Goal: Task Accomplishment & Management: Use online tool/utility

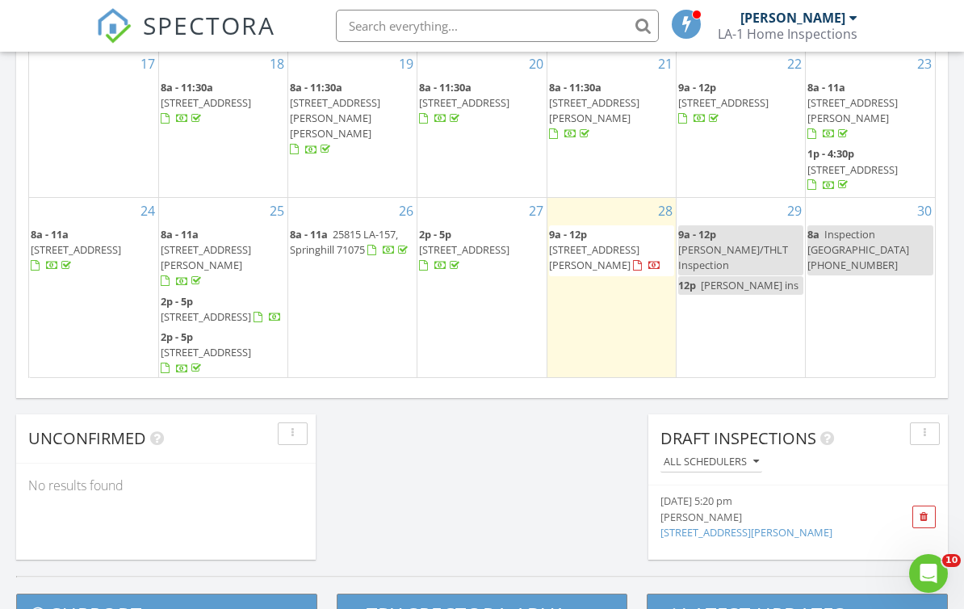
scroll to position [238, 0]
click at [583, 25] on input "text" at bounding box center [497, 26] width 323 height 32
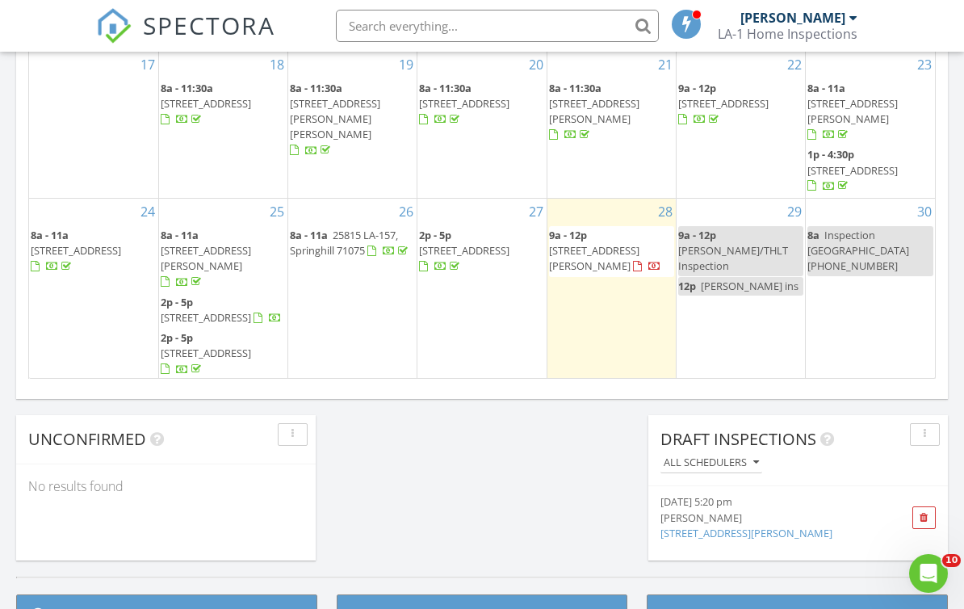
click at [685, 128] on div "22 9a - 12p 282 Par Rd 536, Natchitoches 71457" at bounding box center [740, 125] width 128 height 146
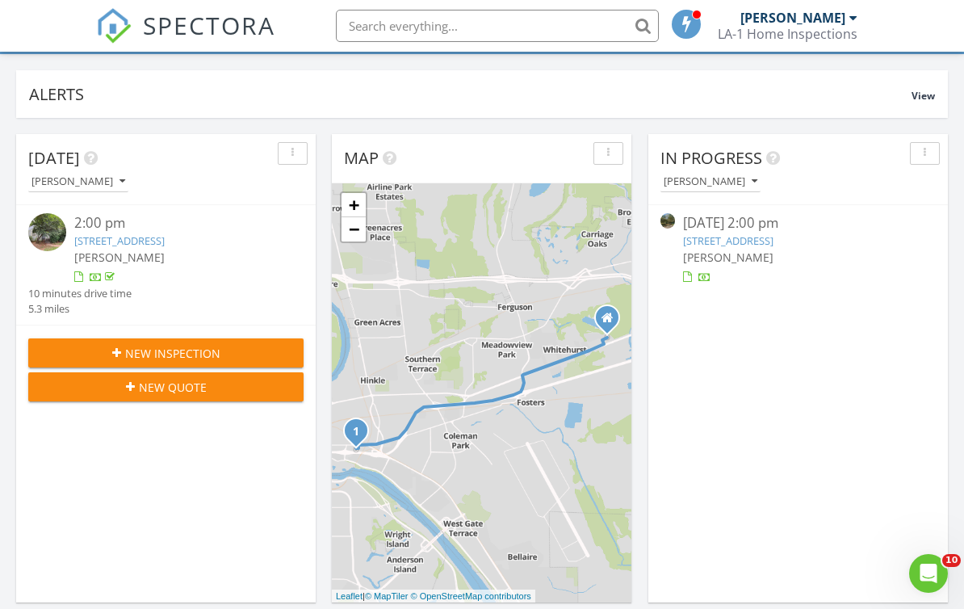
scroll to position [0, 0]
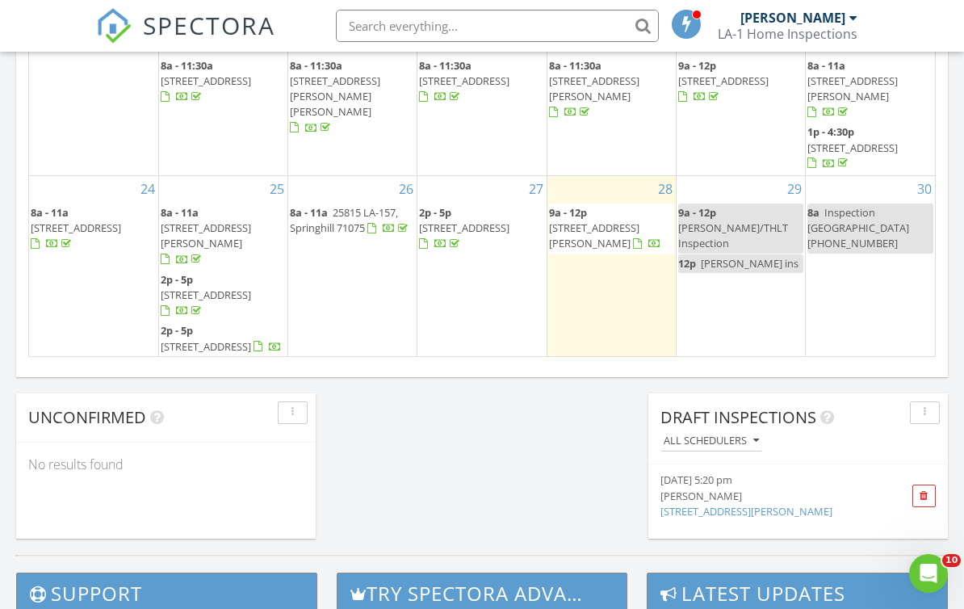
scroll to position [238, 0]
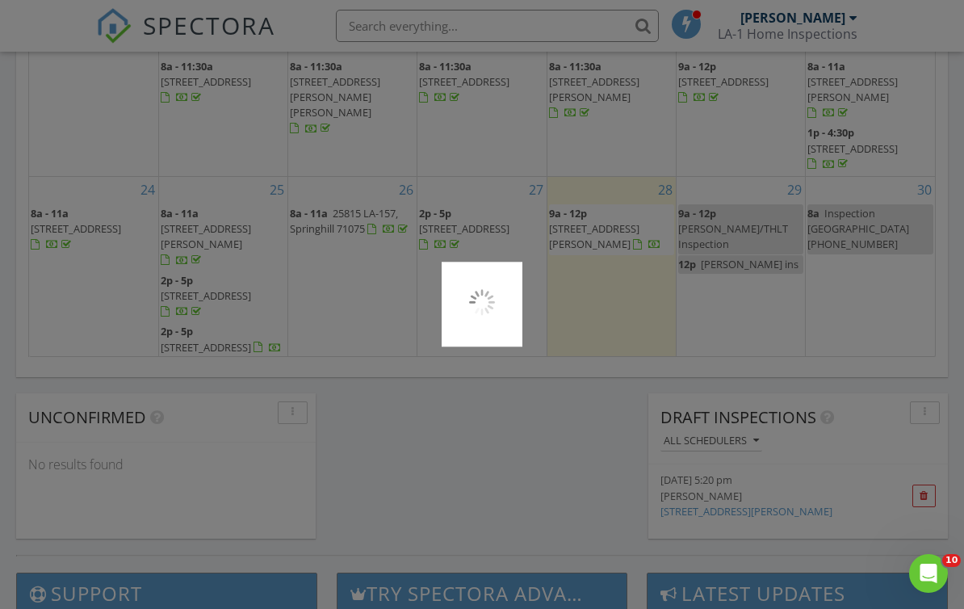
click at [628, 165] on div at bounding box center [482, 304] width 964 height 609
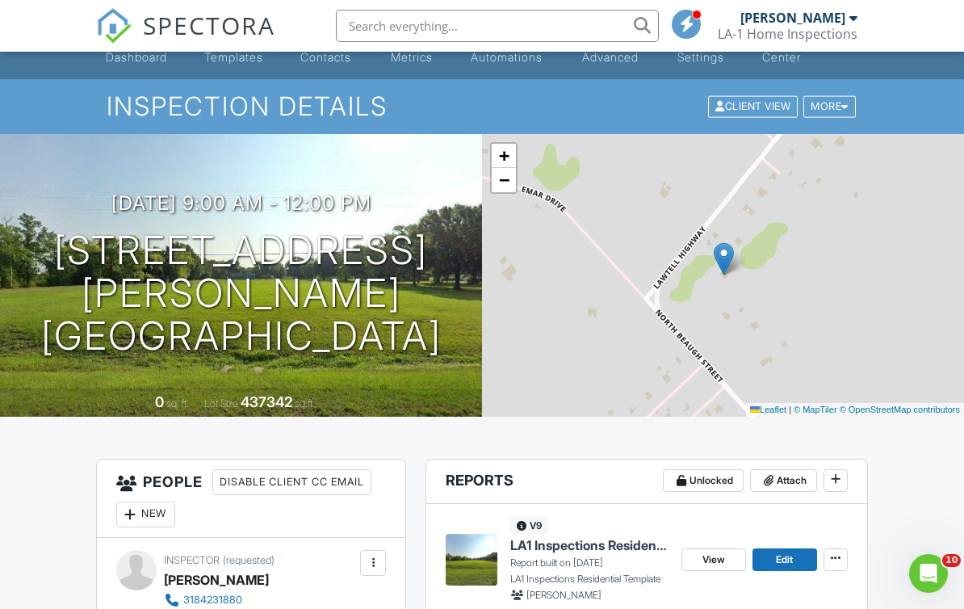
scroll to position [217, 0]
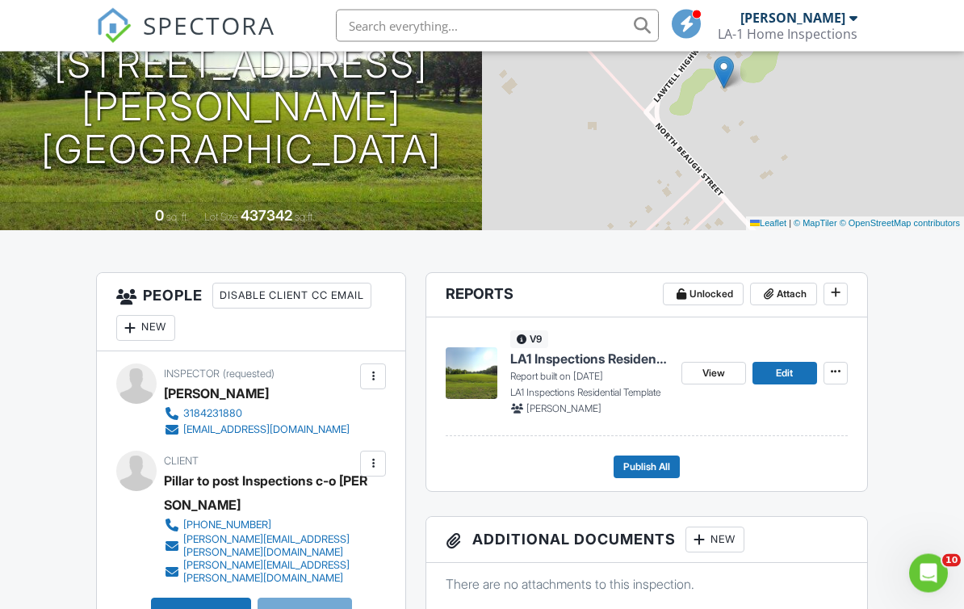
click at [787, 377] on span "Edit" at bounding box center [784, 374] width 17 height 16
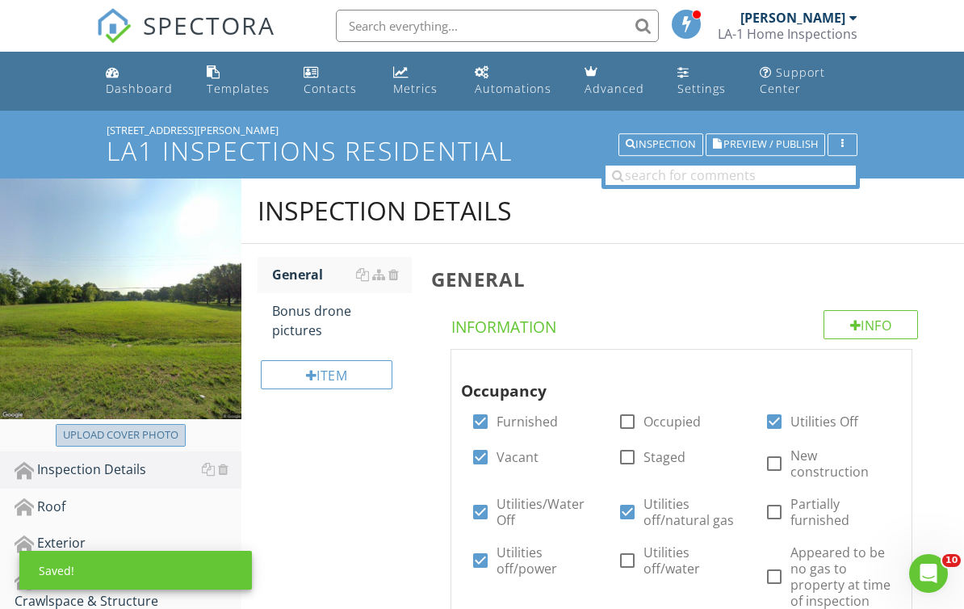
click at [94, 429] on div "Upload cover photo" at bounding box center [120, 435] width 115 height 16
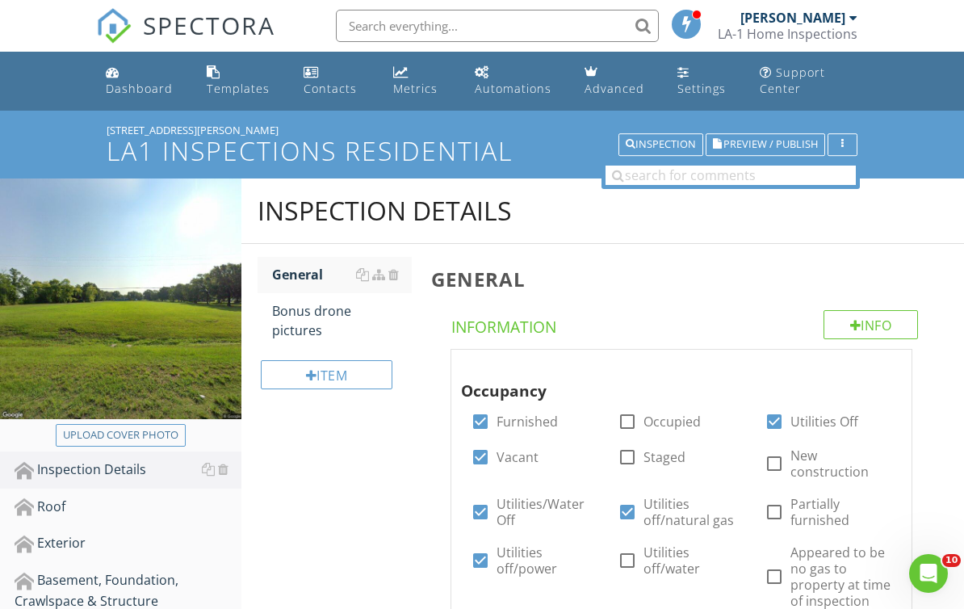
type input "C:\fakepath\2025-08-28-10-57-06-791.png"
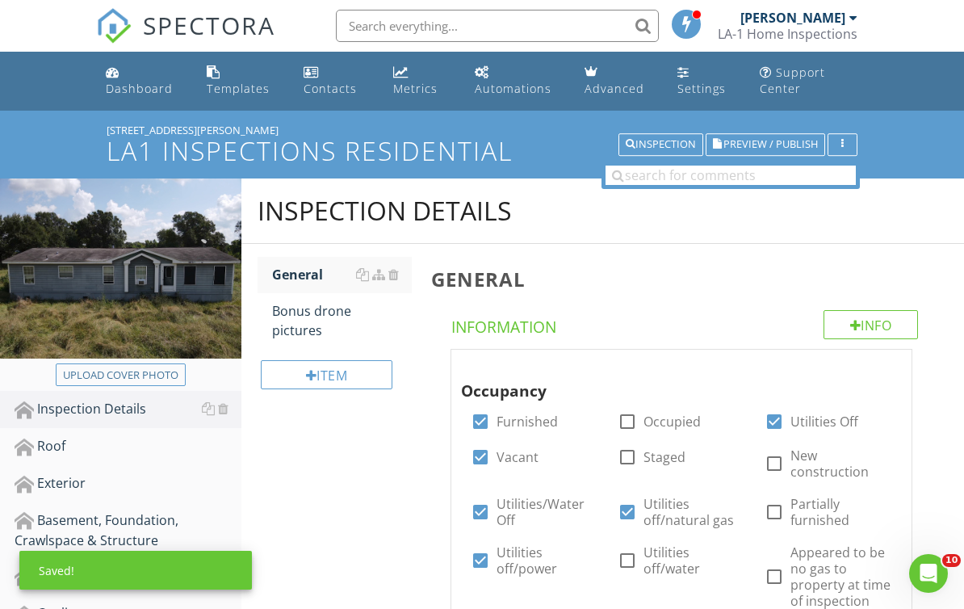
click at [792, 148] on span "Preview / Publish" at bounding box center [770, 145] width 94 height 10
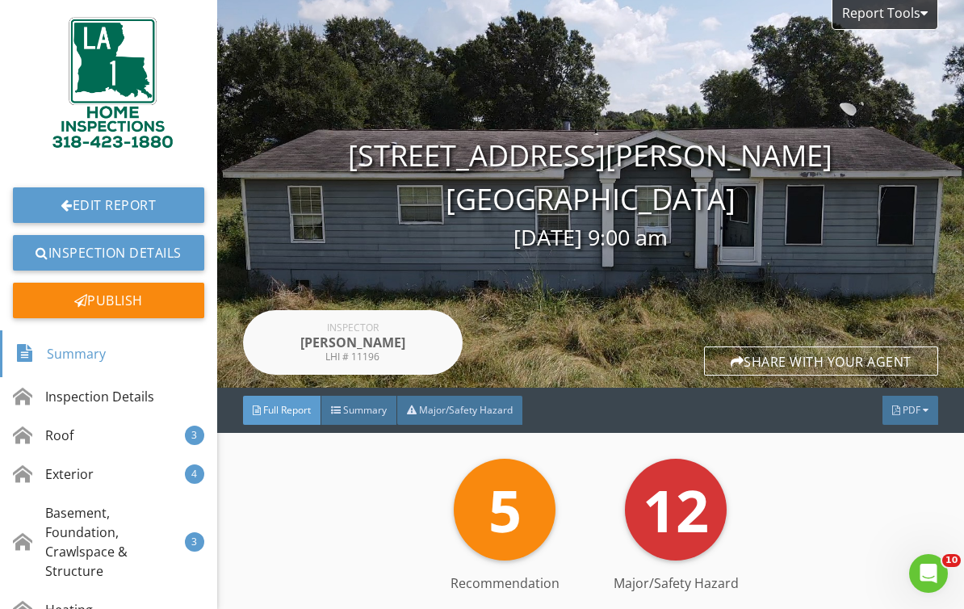
click at [914, 266] on div "Report Tools 1536 Beaugh St Church Point, LA 70525 08/28/2025 9:00 am Inspector…" at bounding box center [590, 193] width 747 height 387
click at [147, 211] on link "Edit Report" at bounding box center [108, 205] width 191 height 36
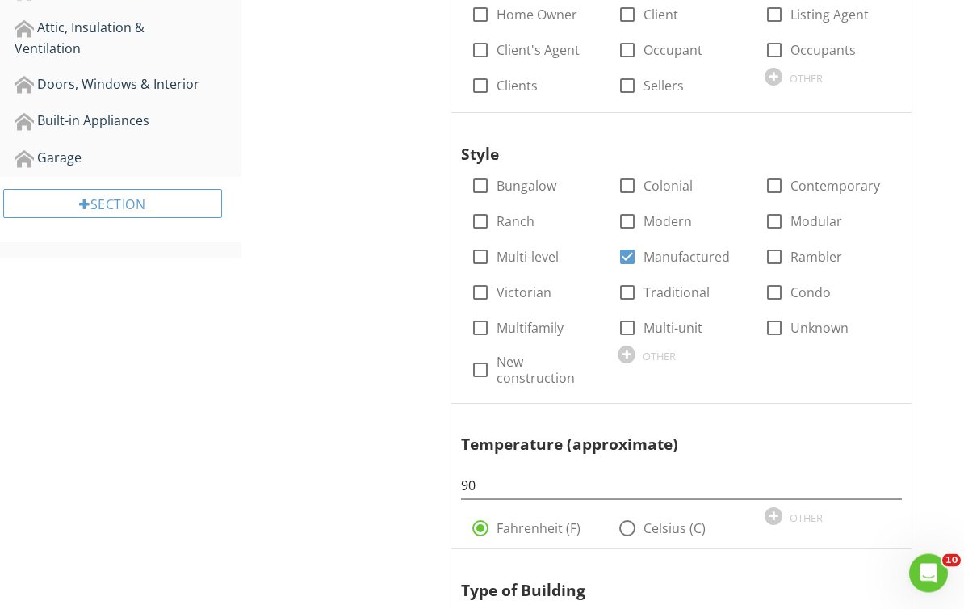
scroll to position [733, 0]
click at [890, 123] on div at bounding box center [881, 128] width 19 height 16
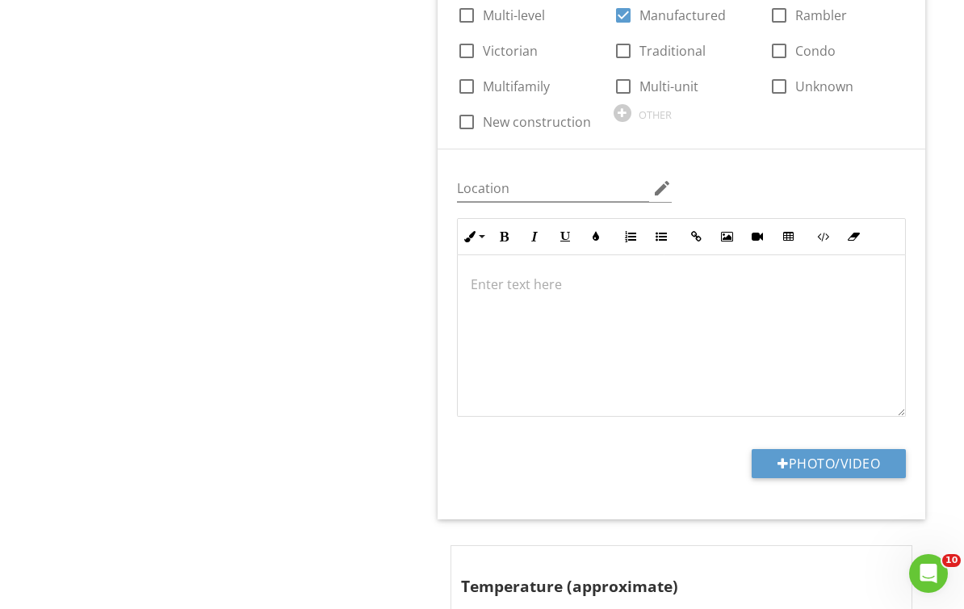
scroll to position [1029, 0]
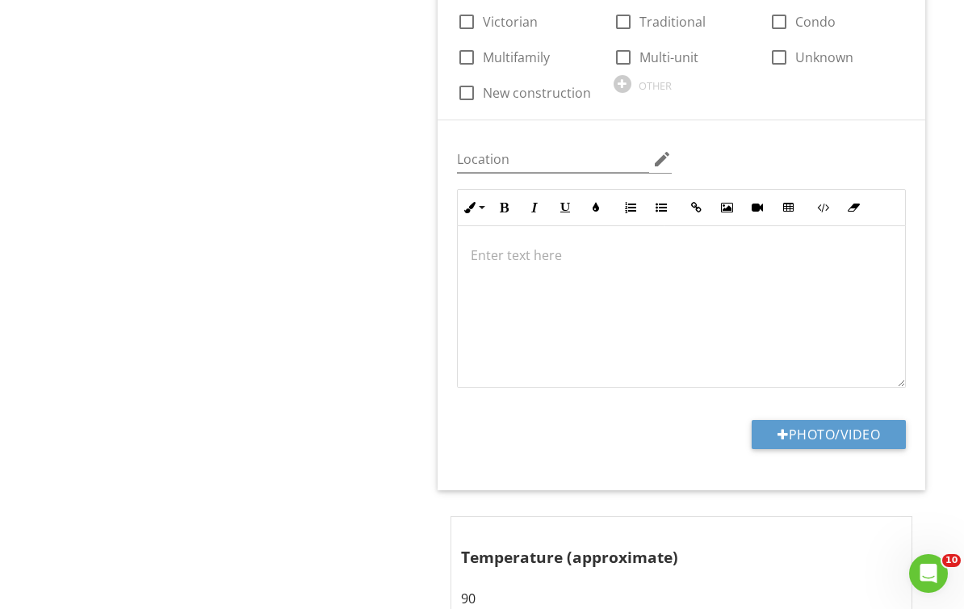
click at [552, 260] on div at bounding box center [681, 306] width 447 height 161
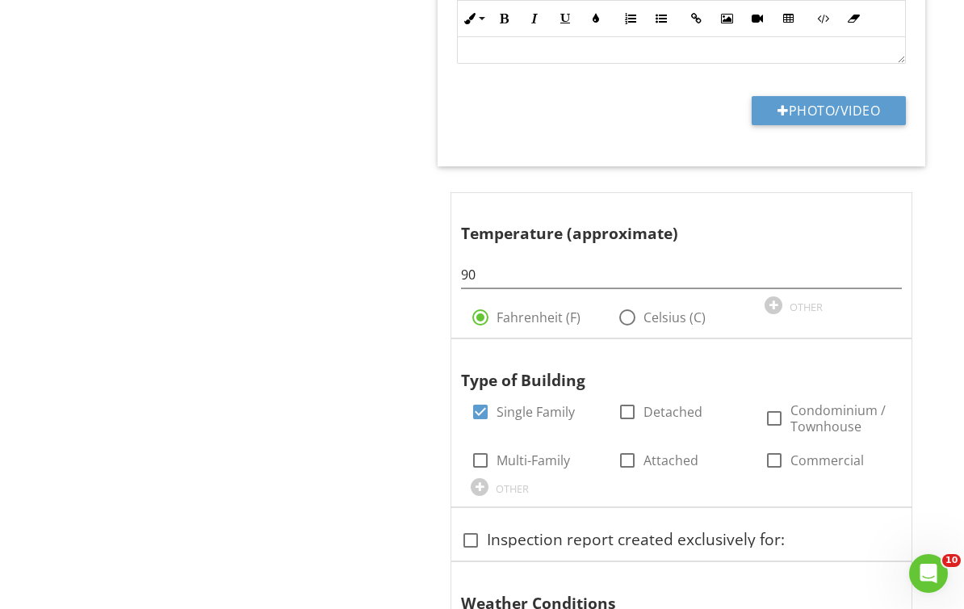
scroll to position [1434, 0]
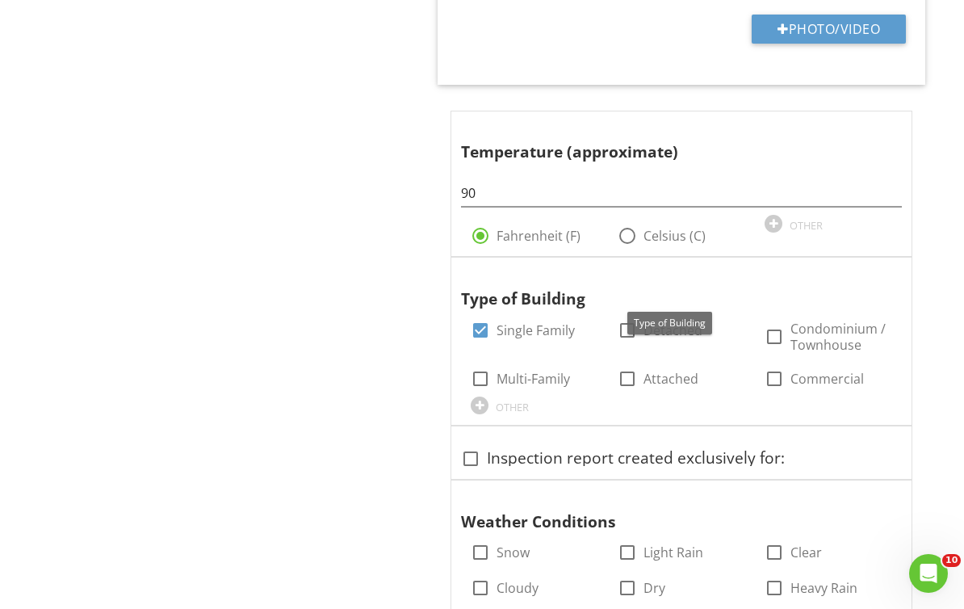
click at [889, 268] on div at bounding box center [881, 273] width 19 height 16
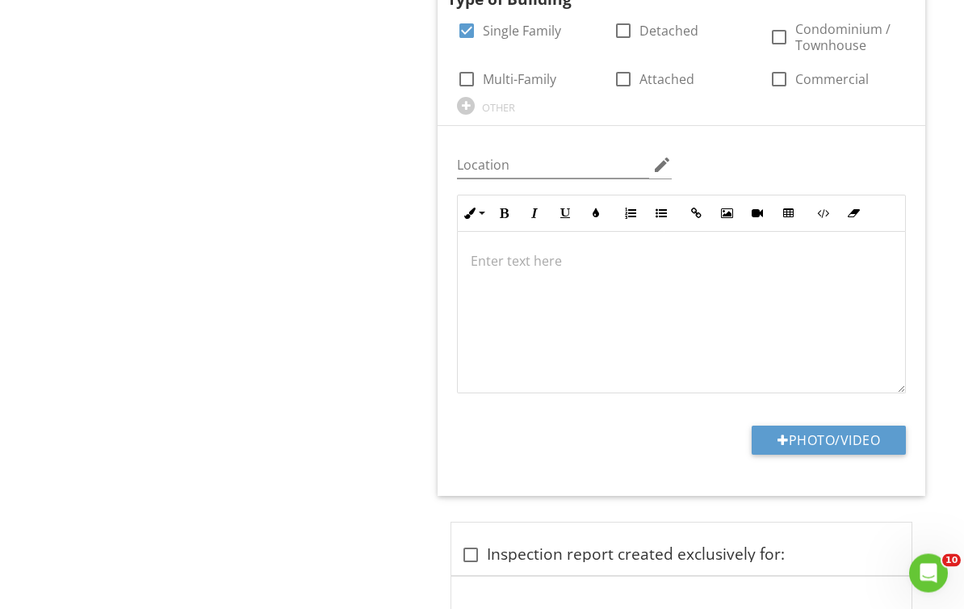
scroll to position [1759, 0]
click at [870, 430] on button "Photo/Video" at bounding box center [828, 439] width 154 height 29
type input "C:\fakepath\2025-08-28-11-03-45-344.png"
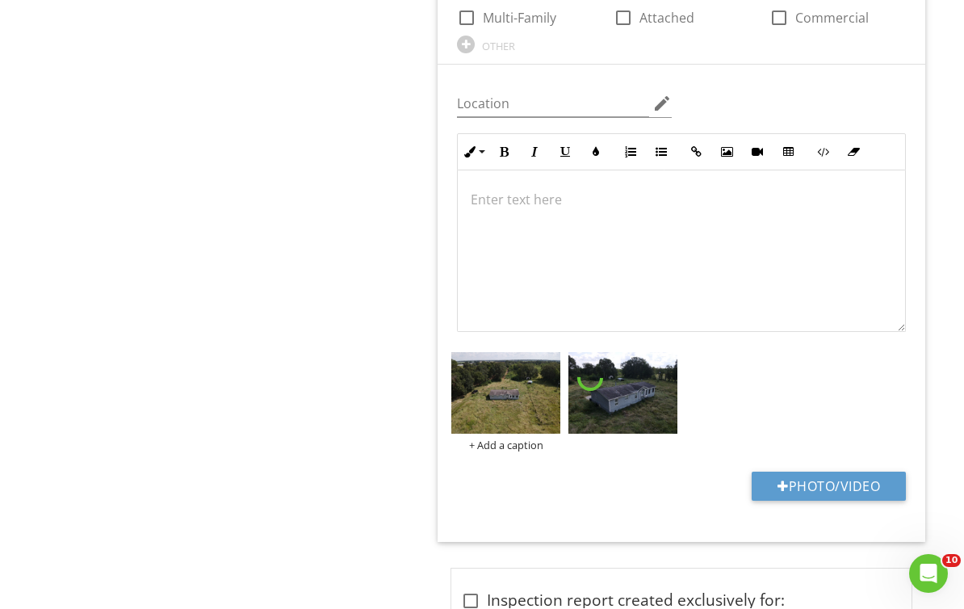
scroll to position [1918, 0]
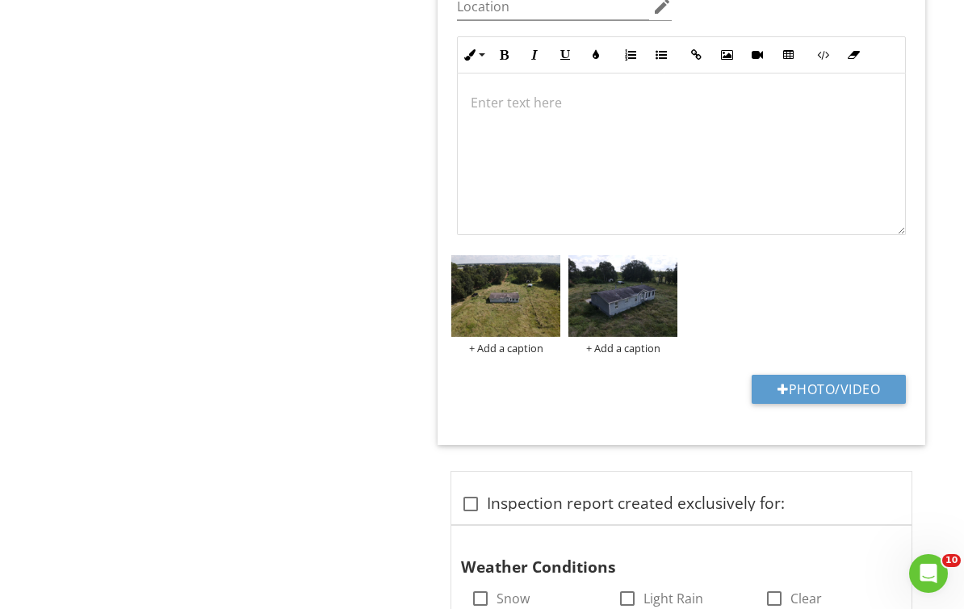
click at [543, 303] on img at bounding box center [505, 296] width 109 height 82
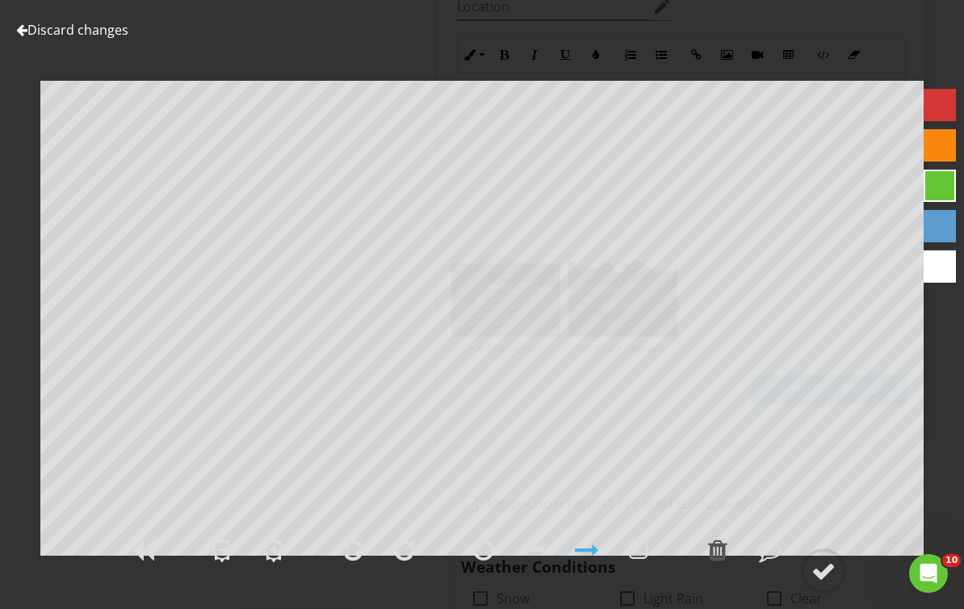
click at [71, 38] on link "Discard changes" at bounding box center [72, 30] width 112 height 18
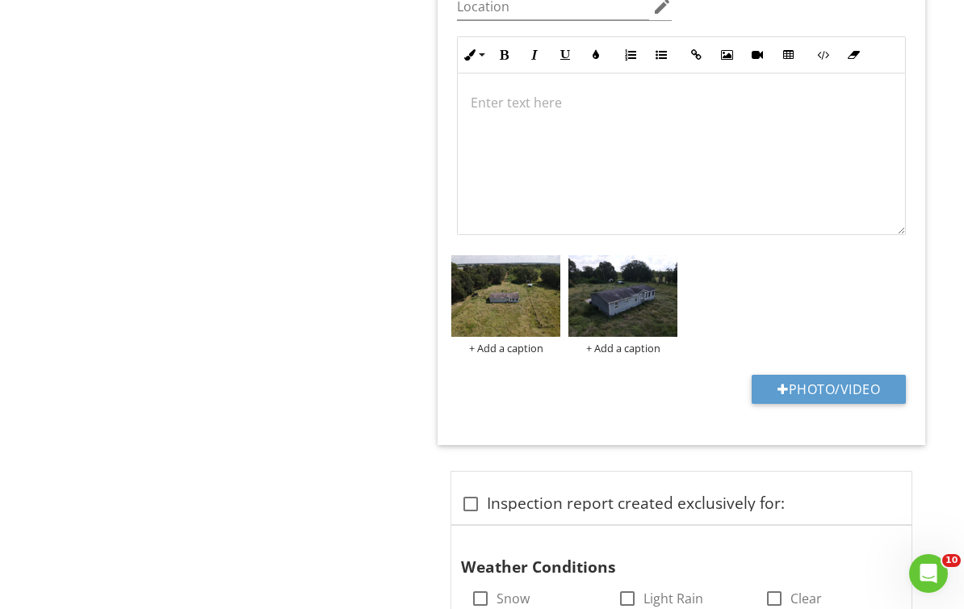
click at [651, 295] on img at bounding box center [622, 296] width 109 height 82
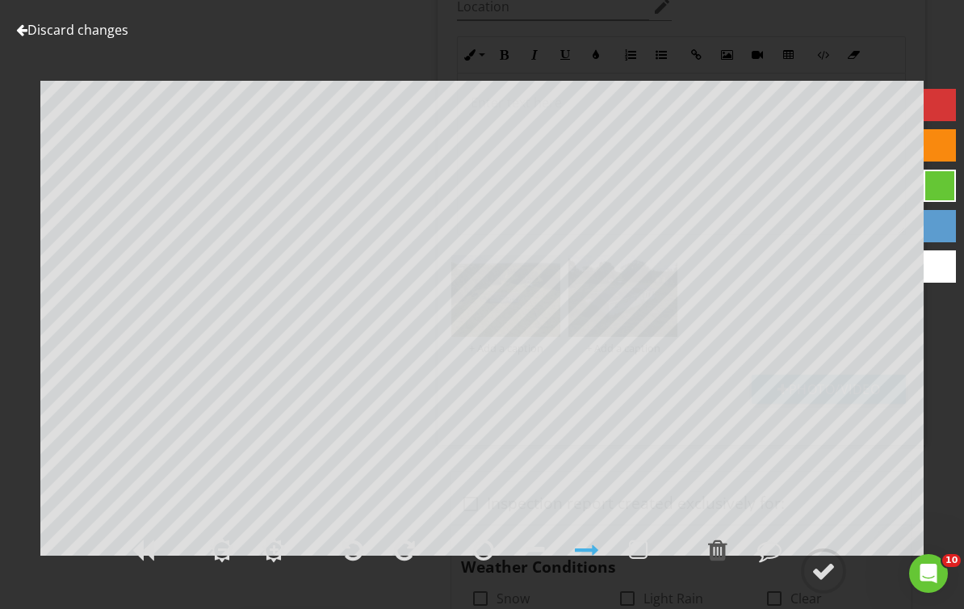
click at [55, 32] on link "Discard changes" at bounding box center [72, 30] width 112 height 18
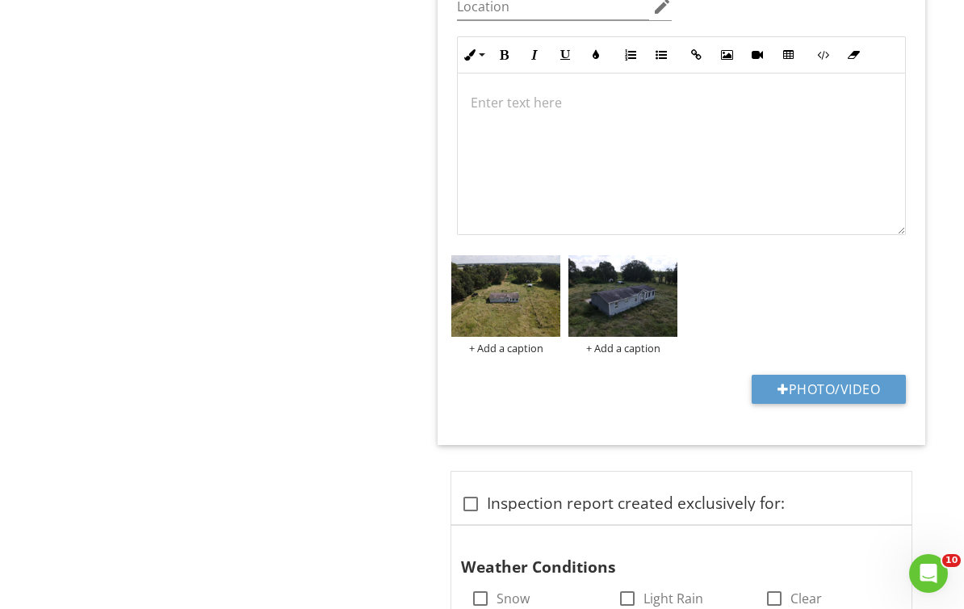
click at [0, 0] on div at bounding box center [0, 0] width 0 height 0
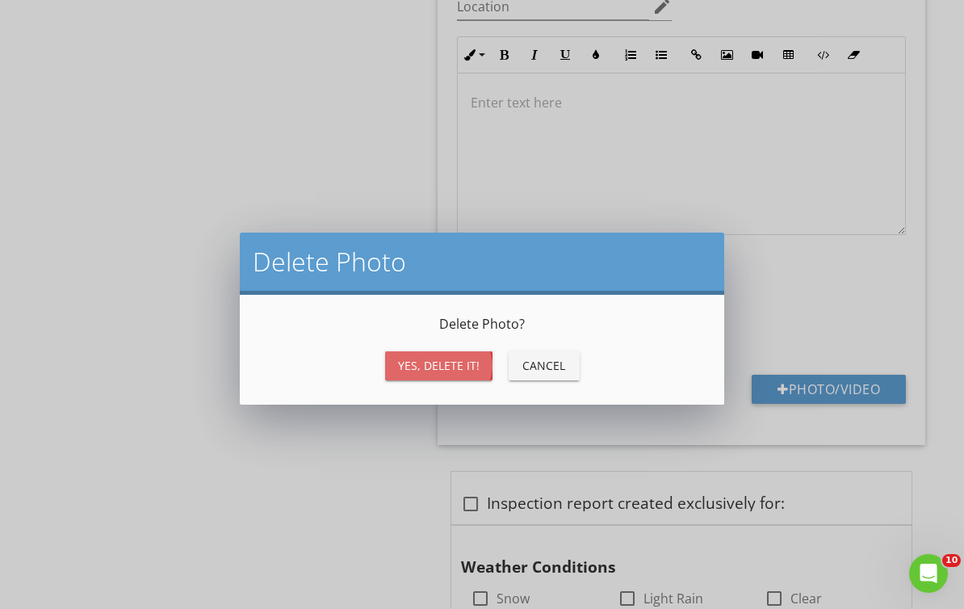
click at [475, 370] on div "Yes, Delete it!" at bounding box center [439, 365] width 82 height 17
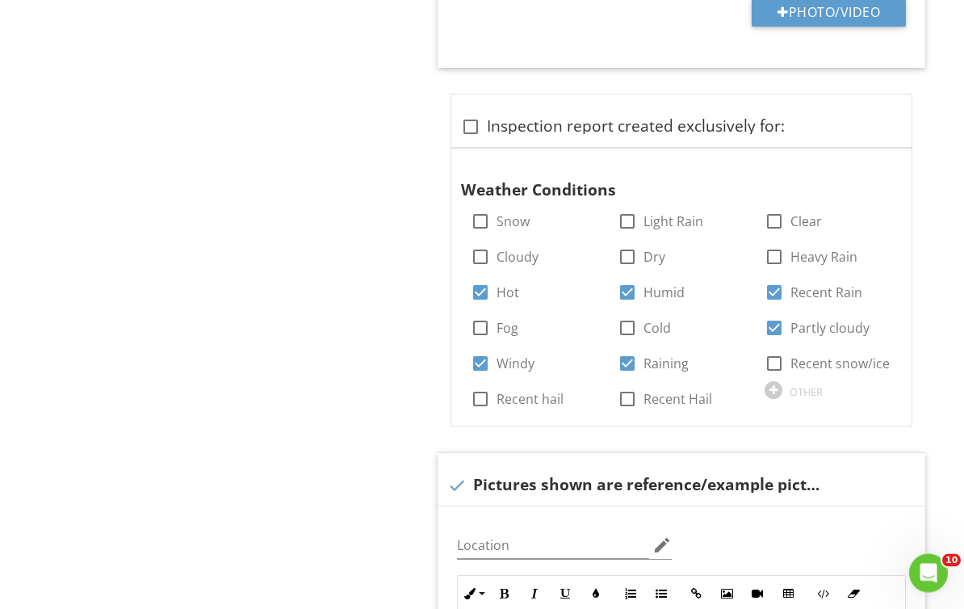
scroll to position [2294, 0]
click at [885, 162] on div at bounding box center [881, 164] width 19 height 16
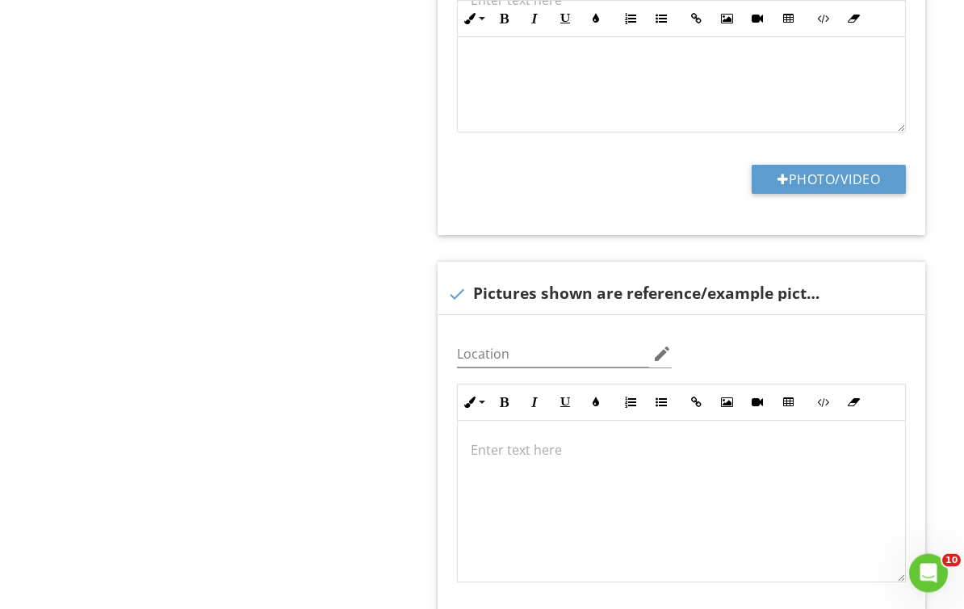
scroll to position [2784, 0]
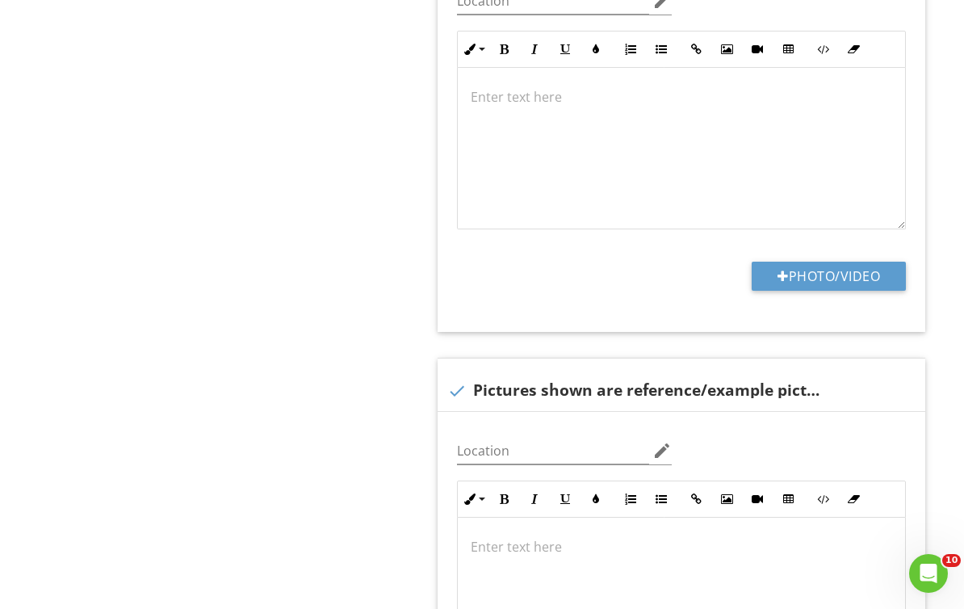
click at [855, 264] on button "Photo/Video" at bounding box center [828, 275] width 154 height 29
type input "C:\fakepath\2025-08-28-11-03-51-215.png"
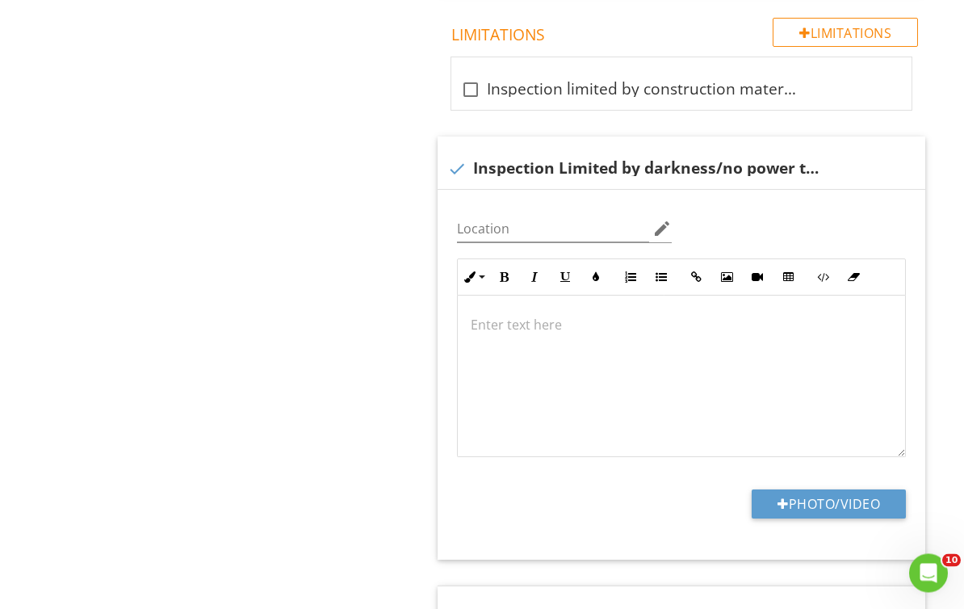
scroll to position [3688, 0]
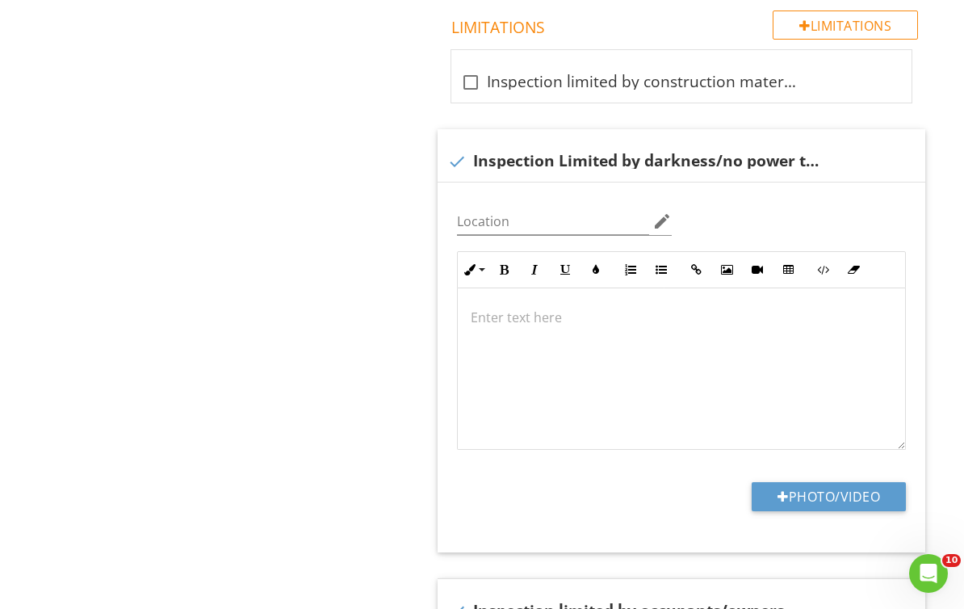
click at [543, 322] on div at bounding box center [681, 368] width 447 height 161
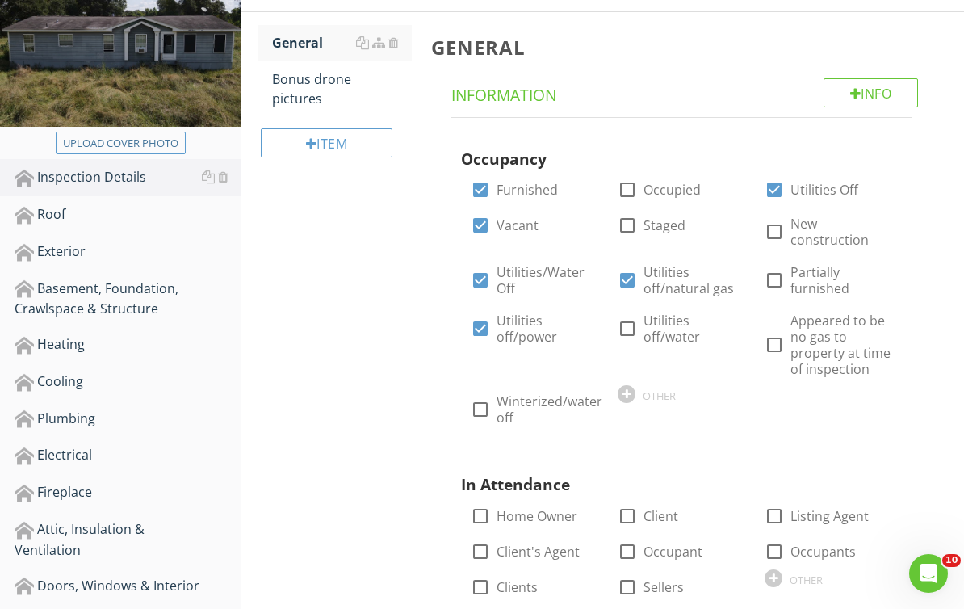
scroll to position [0, 0]
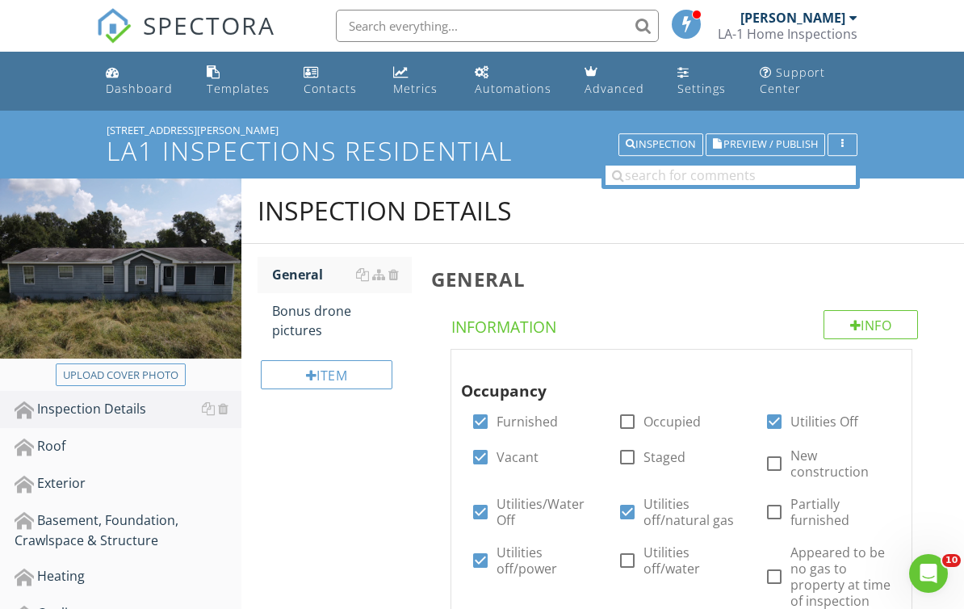
click at [341, 324] on div "Bonus drone pictures" at bounding box center [342, 320] width 140 height 39
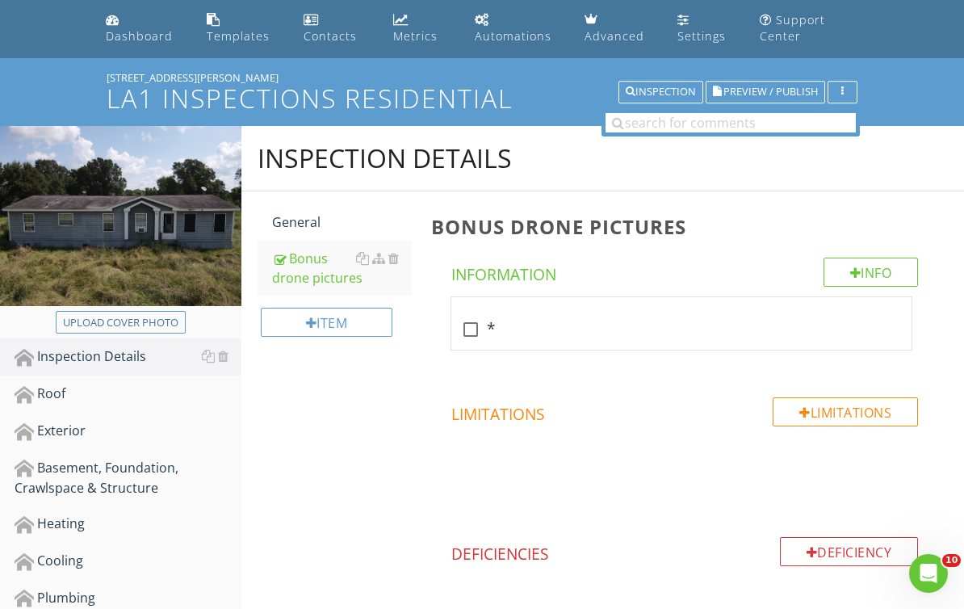
scroll to position [80, 0]
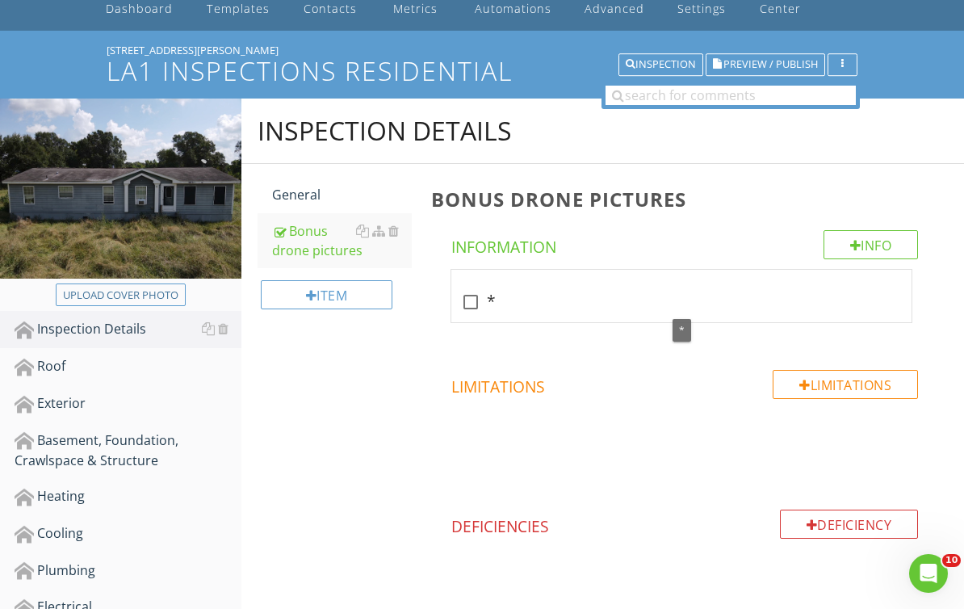
click at [478, 296] on div at bounding box center [470, 301] width 27 height 27
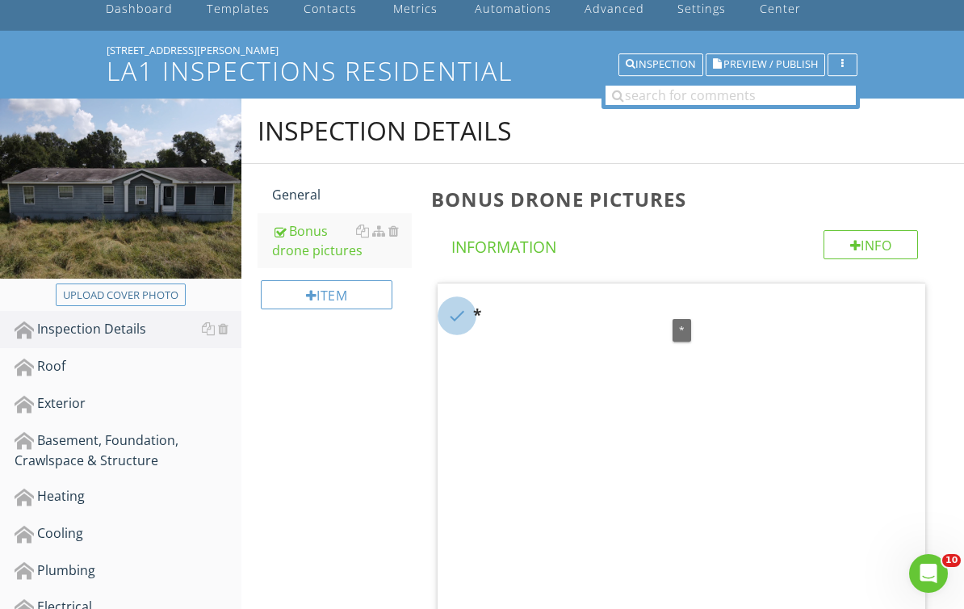
checkbox input "true"
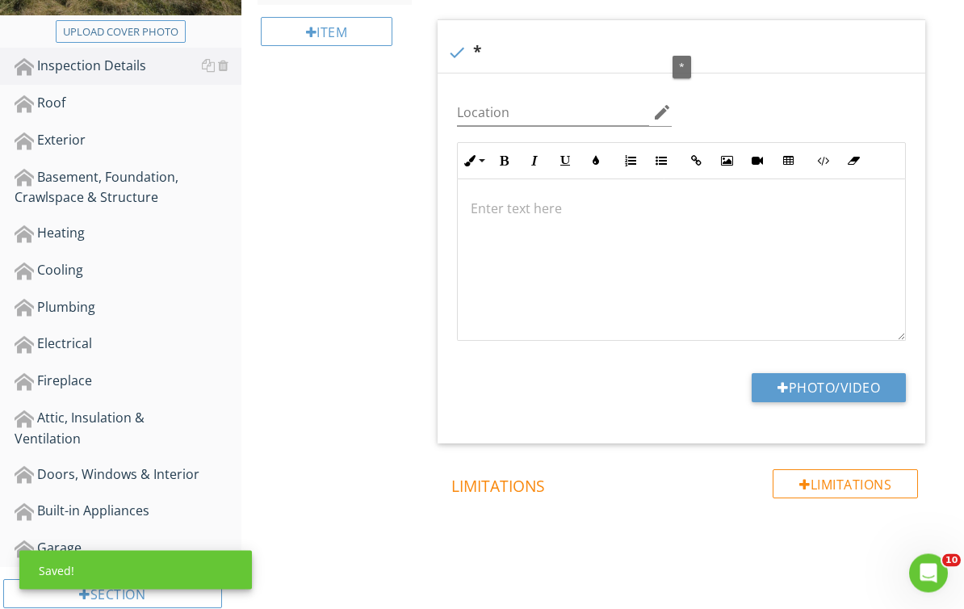
scroll to position [343, 0]
click at [867, 387] on button "Photo/Video" at bounding box center [828, 387] width 154 height 29
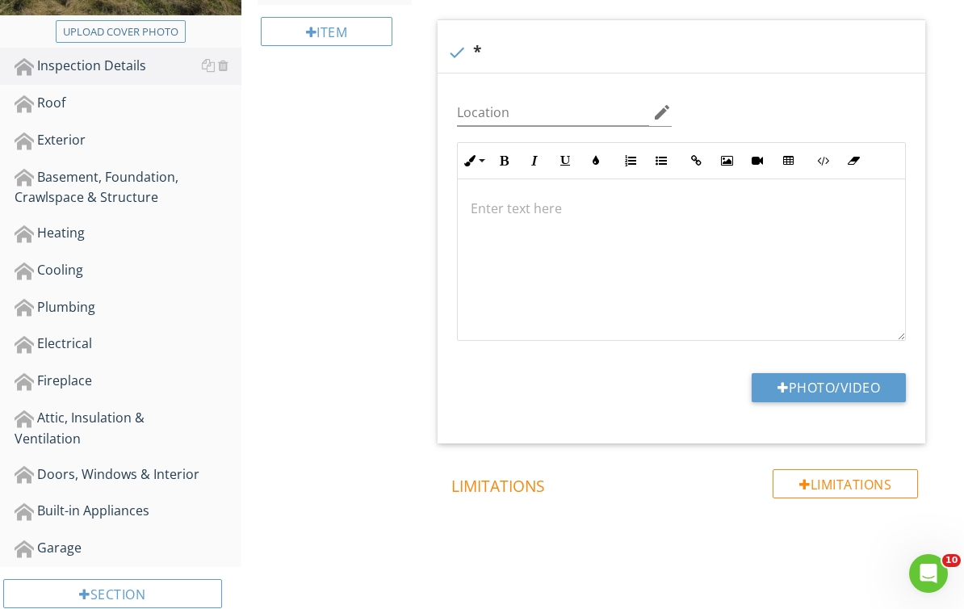
type input "C:\fakepath\2025-08-28-11-01-50-670.png"
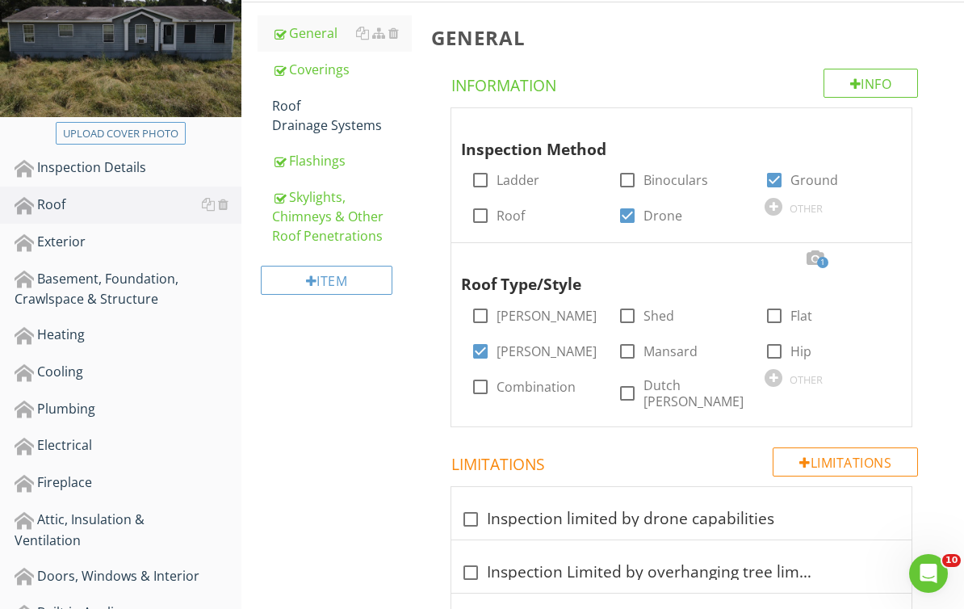
click at [885, 125] on div at bounding box center [881, 123] width 19 height 16
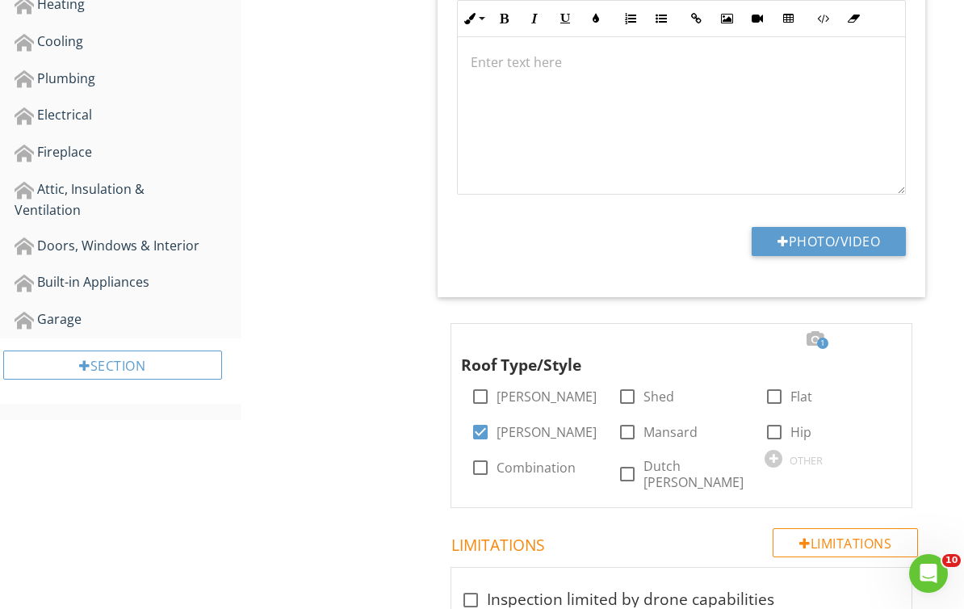
click at [866, 240] on button "Photo/Video" at bounding box center [828, 241] width 154 height 29
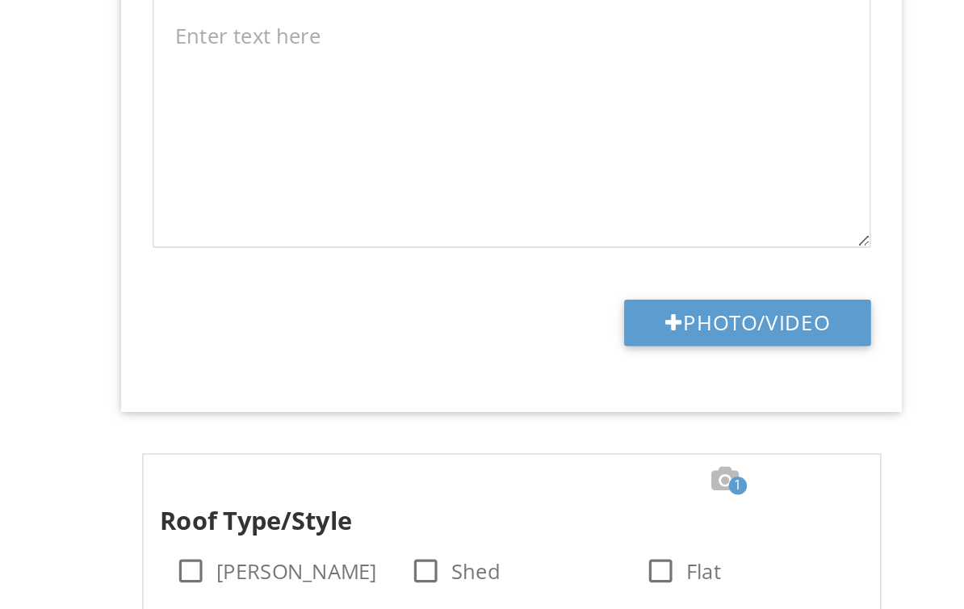
type input "C:\fakepath\IMG_3727.JPG"
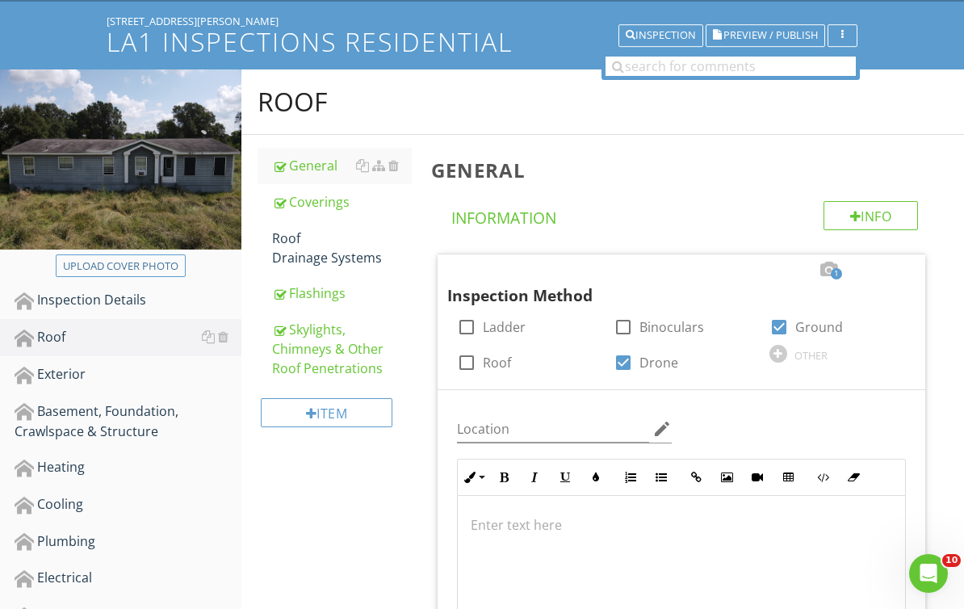
scroll to position [0, 0]
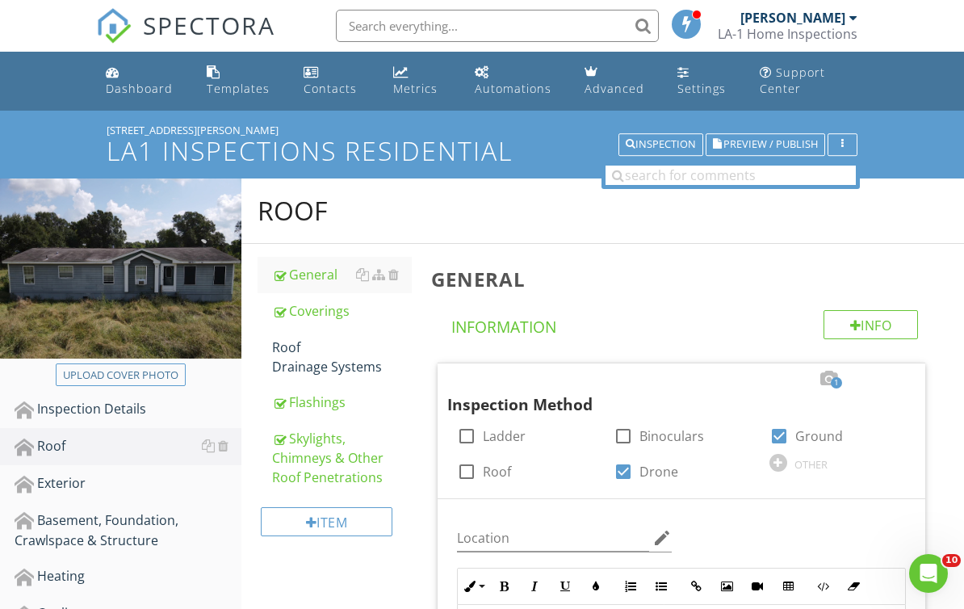
click at [337, 312] on div "Coverings" at bounding box center [342, 310] width 140 height 19
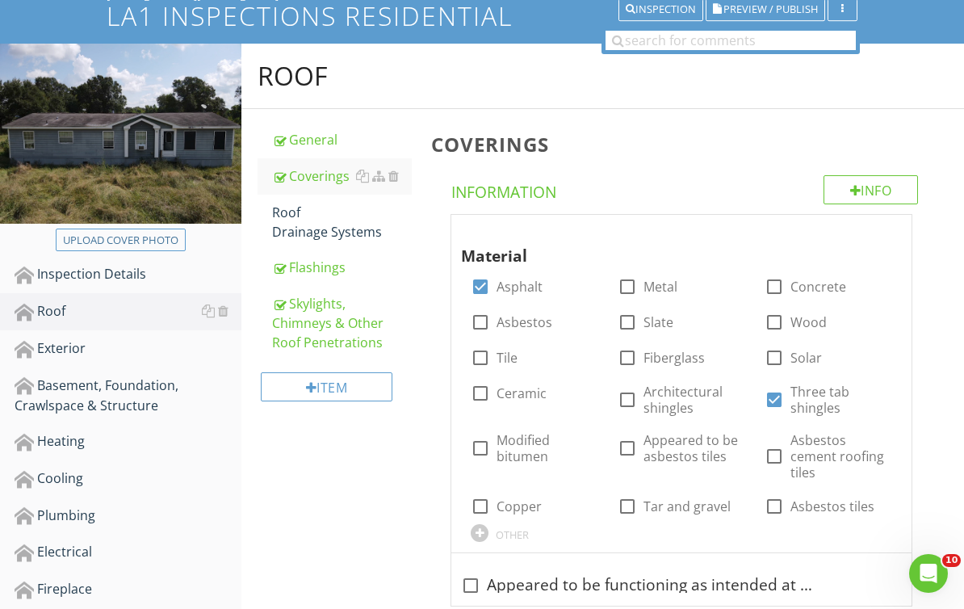
scroll to position [158, 0]
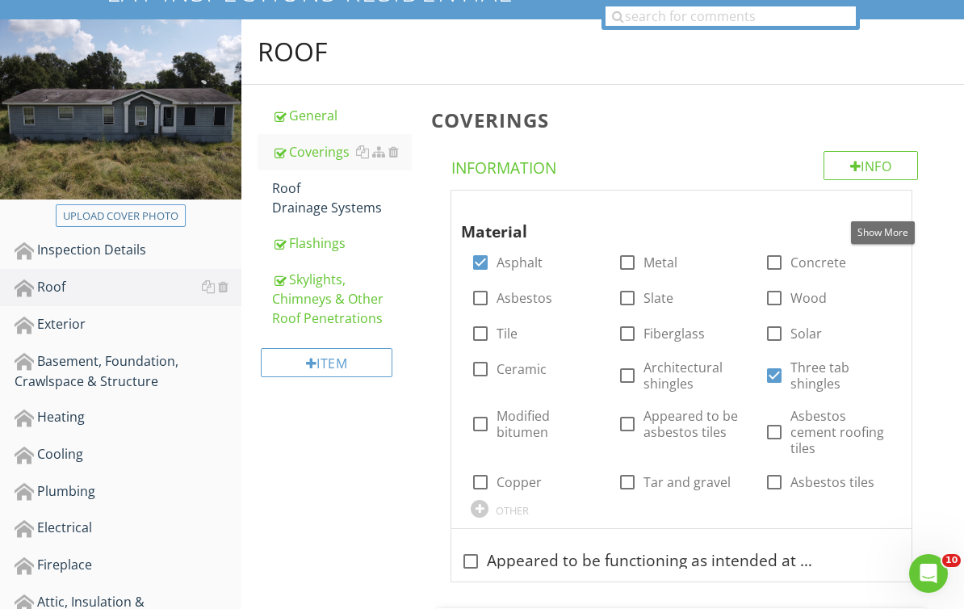
click at [887, 210] on div at bounding box center [881, 206] width 19 height 16
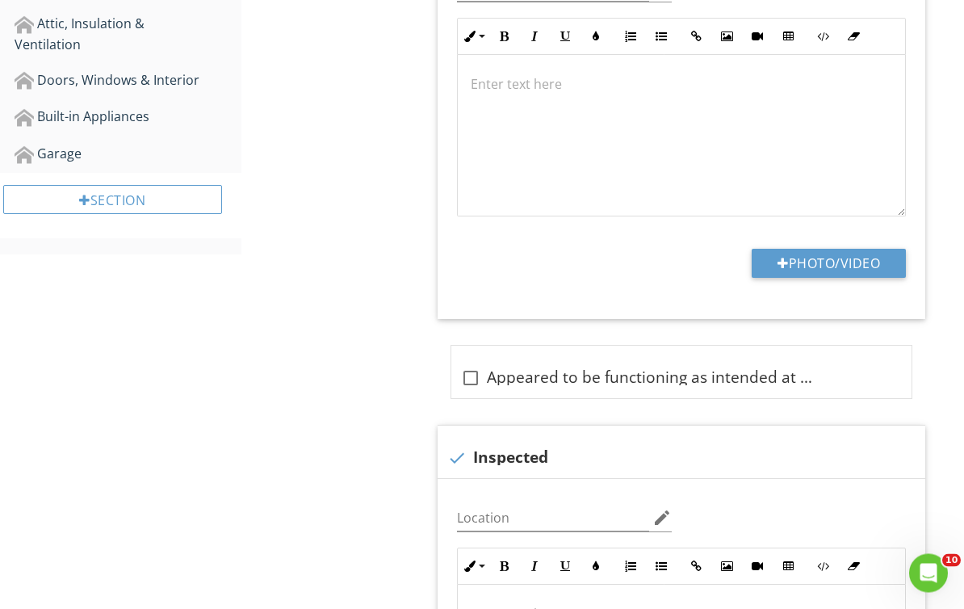
scroll to position [737, 0]
click at [869, 260] on button "Photo/Video" at bounding box center [828, 263] width 154 height 29
type input "C:\fakepath\2025-08-28-10-59-04-186.png"
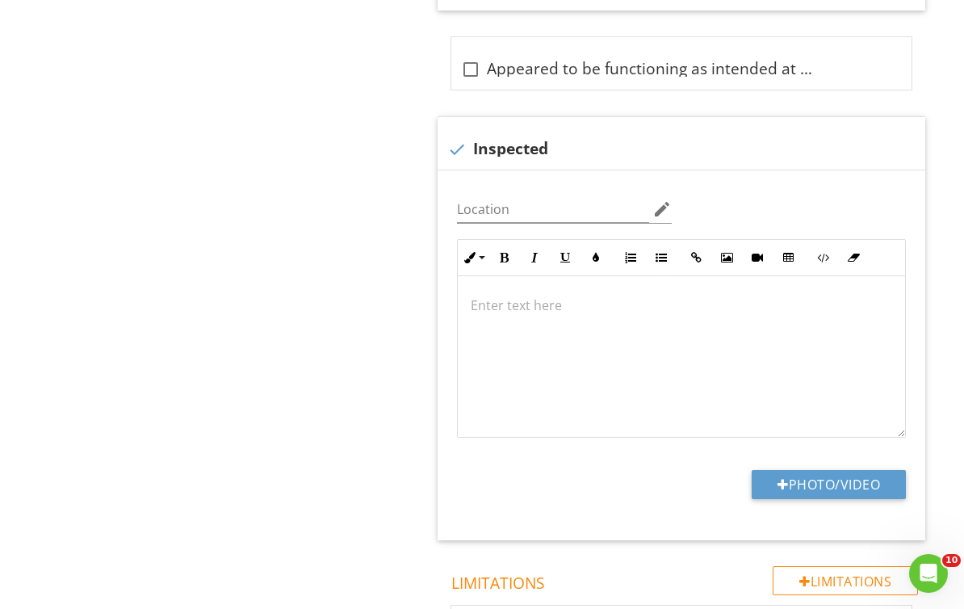
scroll to position [1241, 0]
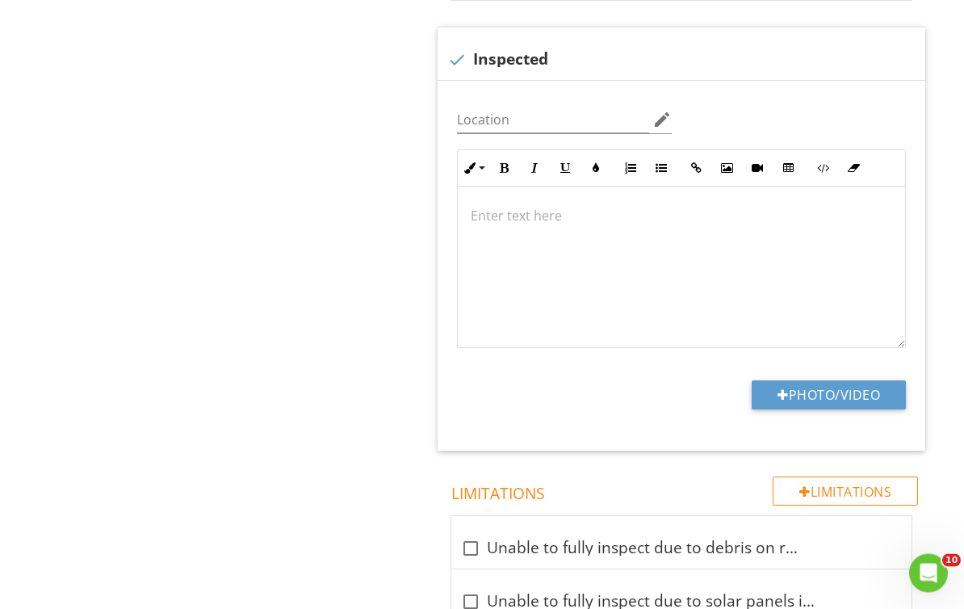
click at [877, 391] on button "Photo/Video" at bounding box center [828, 394] width 154 height 29
type input "C:\fakepath\2025-08-28-10-59-15-954.png"
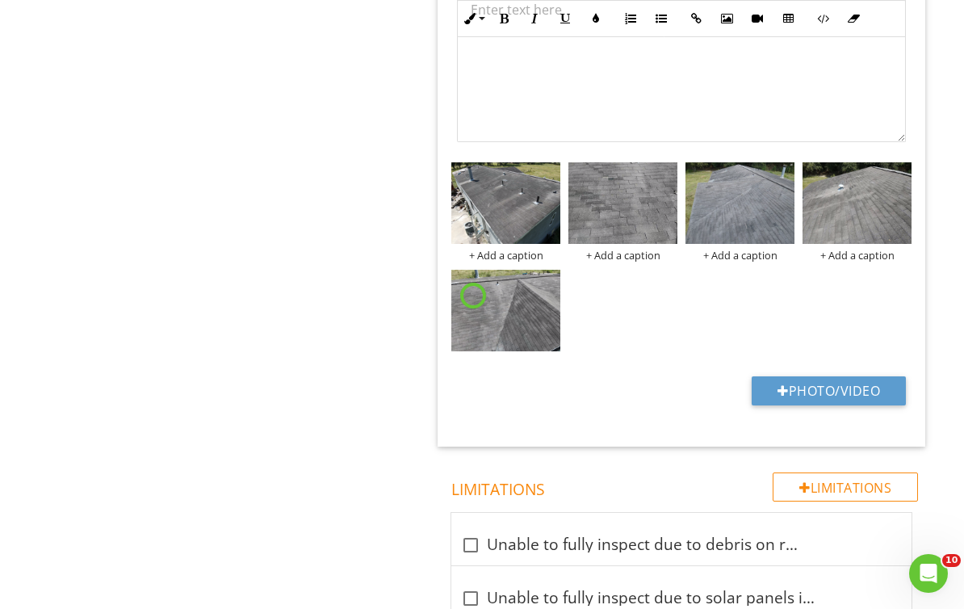
scroll to position [1449, 0]
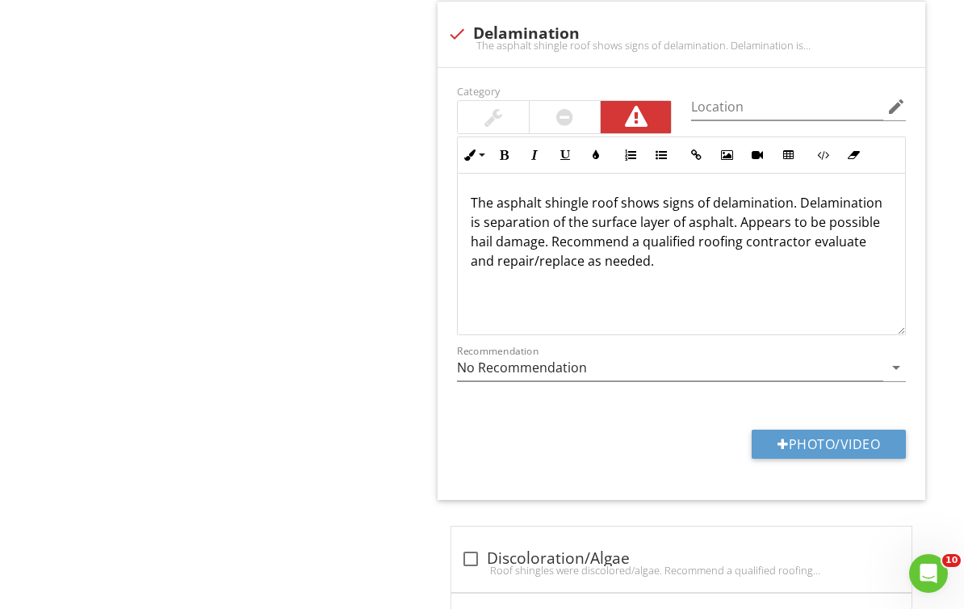
scroll to position [2377, 0]
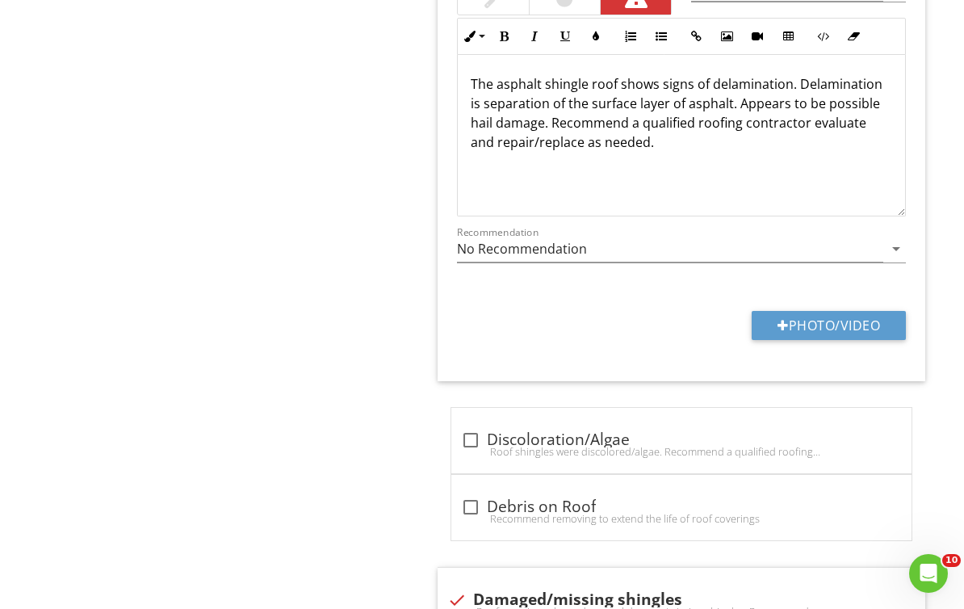
click at [868, 320] on button "Photo/Video" at bounding box center [828, 325] width 154 height 29
type input "C:\fakepath\2025-08-28-11-01-13-047.png"
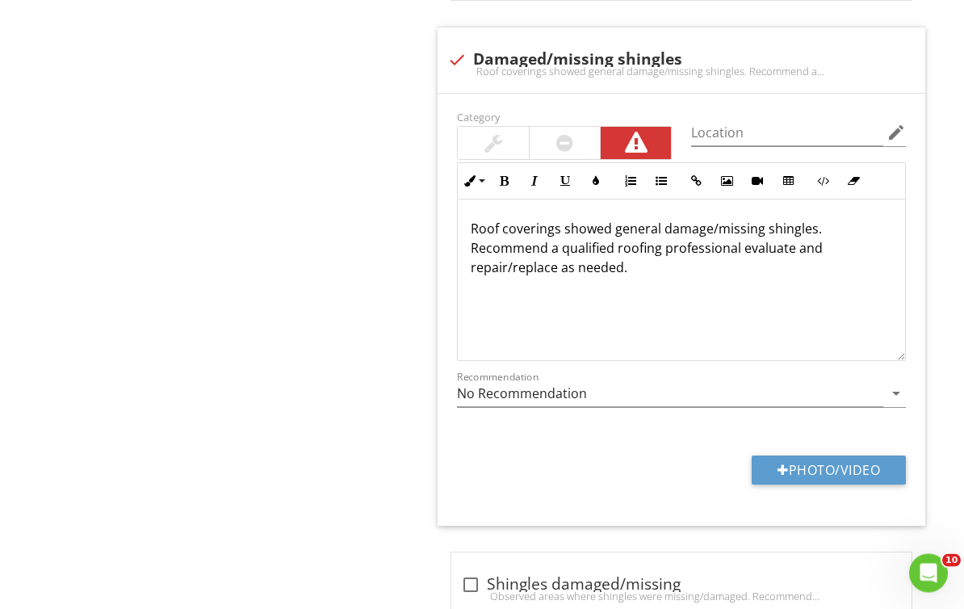
scroll to position [3024, 0]
click at [872, 456] on button "Photo/Video" at bounding box center [828, 469] width 154 height 29
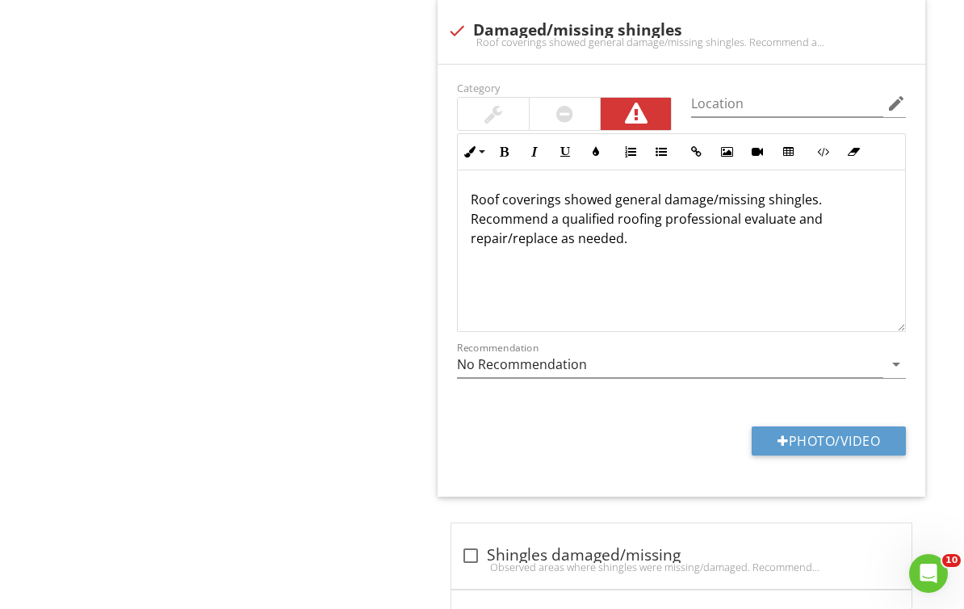
scroll to position [3146, 0]
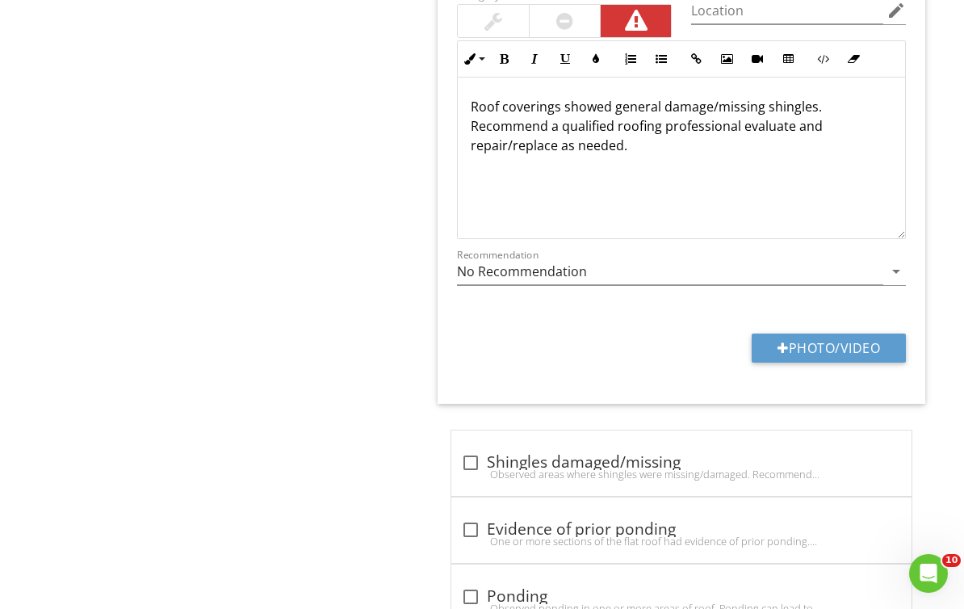
click at [881, 345] on button "Photo/Video" at bounding box center [828, 347] width 154 height 29
type input "C:\fakepath\2025-08-28-11-00-14-980.png"
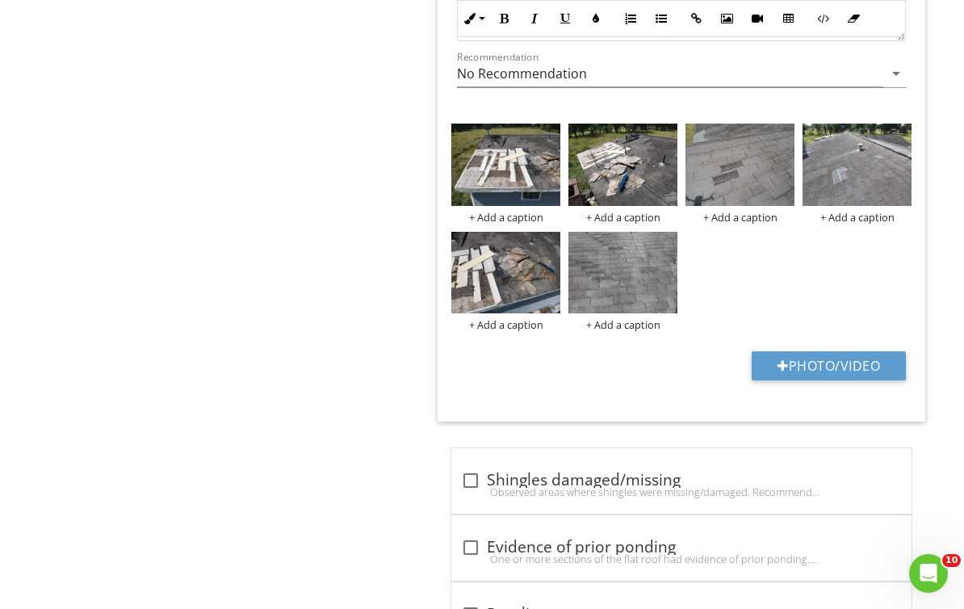
click at [654, 283] on img at bounding box center [622, 273] width 109 height 82
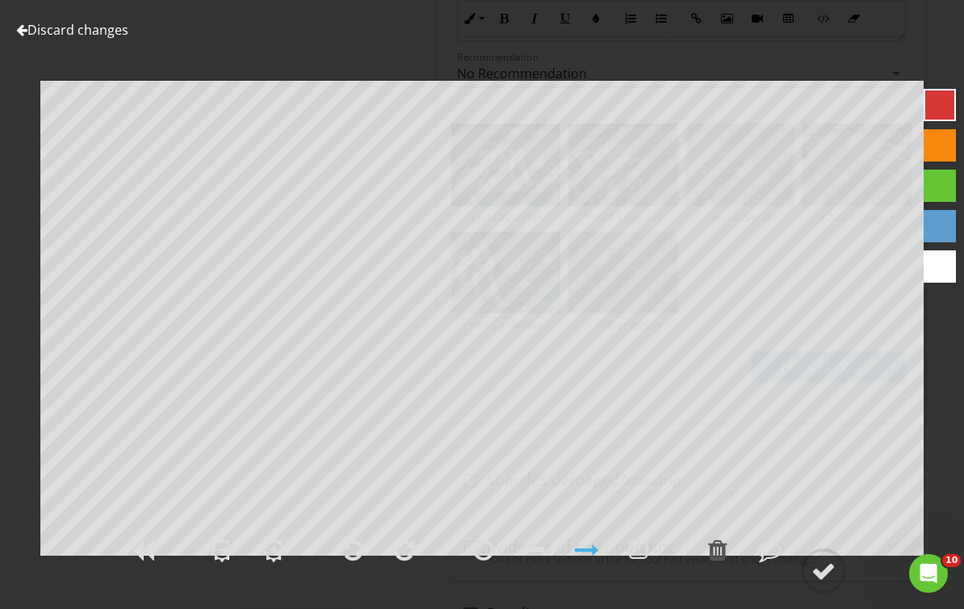
click at [87, 37] on link "Discard changes" at bounding box center [72, 30] width 112 height 18
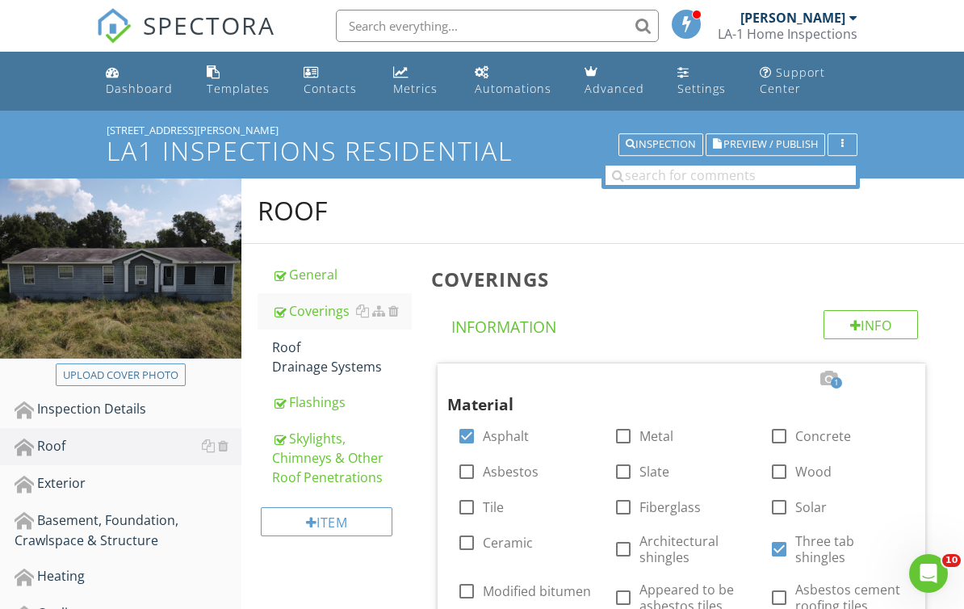
click at [337, 405] on div "Flashings" at bounding box center [342, 401] width 140 height 19
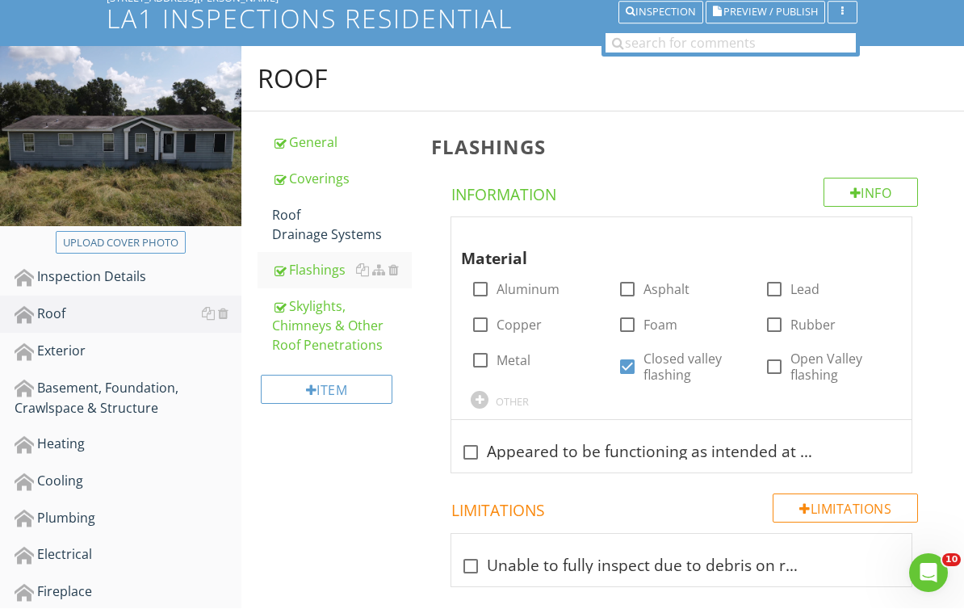
scroll to position [132, 0]
click at [0, 0] on div at bounding box center [0, 0] width 0 height 0
checkbox input "true"
checkbox input "false"
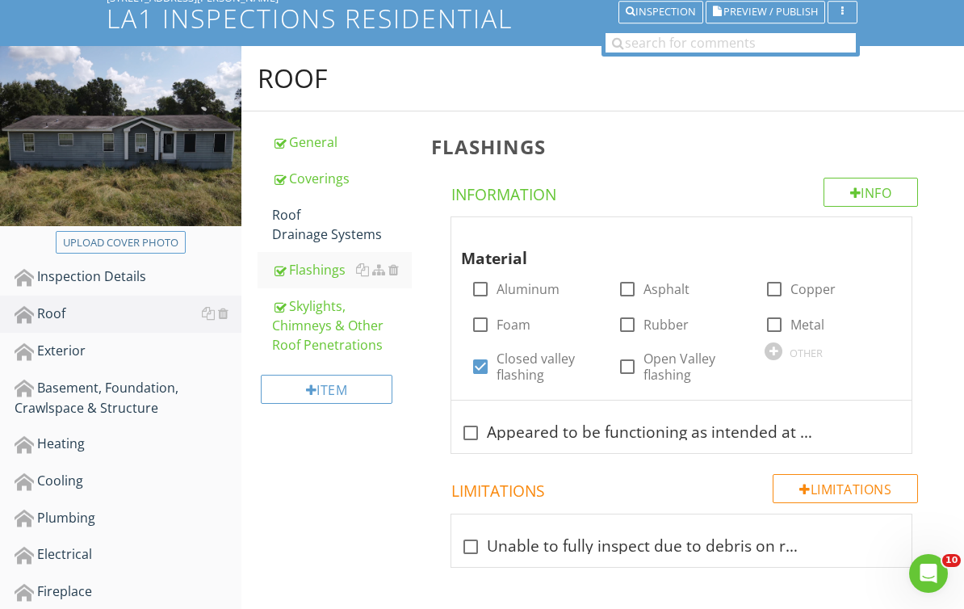
click at [885, 234] on div at bounding box center [881, 232] width 19 height 16
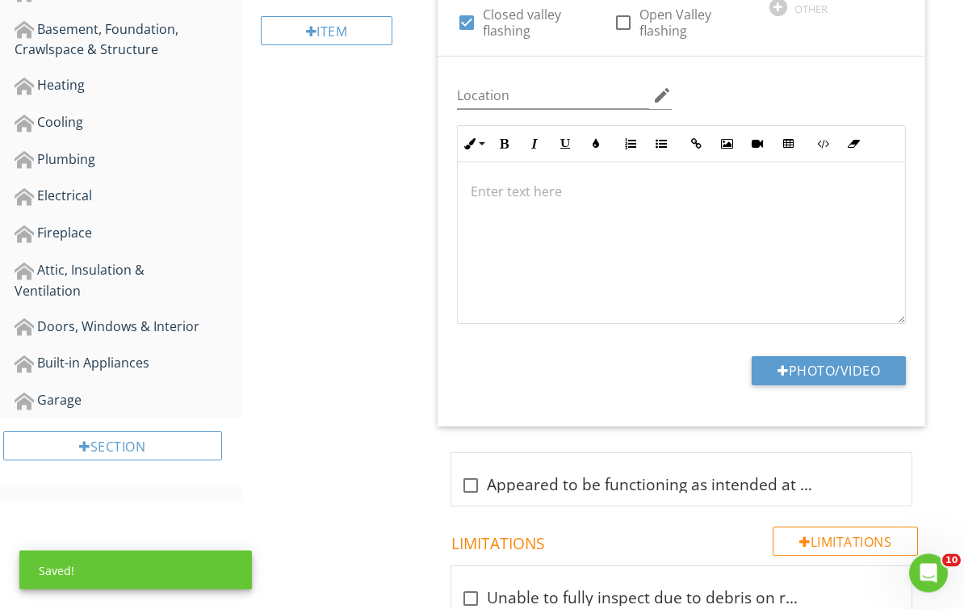
scroll to position [551, 0]
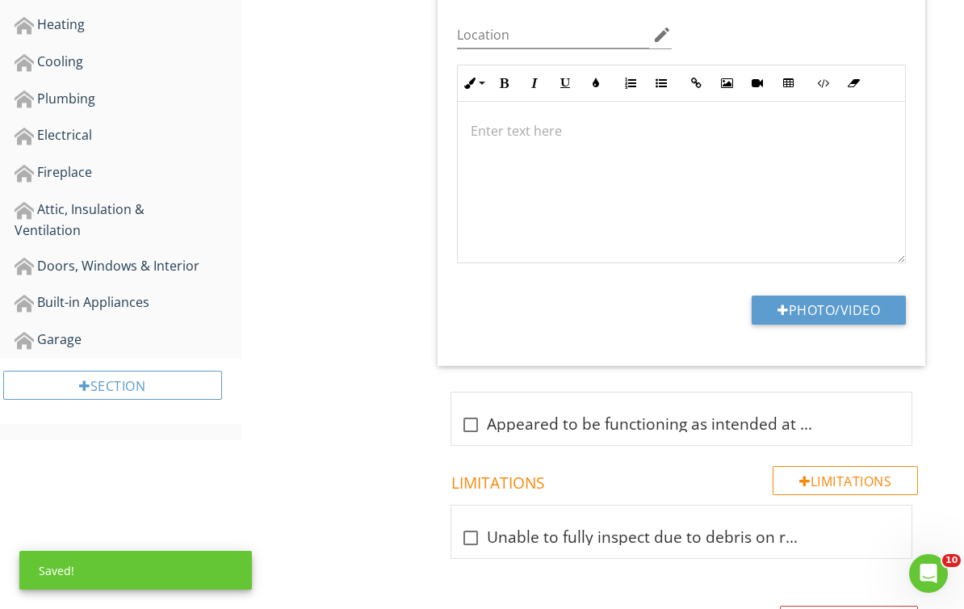
click at [868, 307] on button "Photo/Video" at bounding box center [828, 309] width 154 height 29
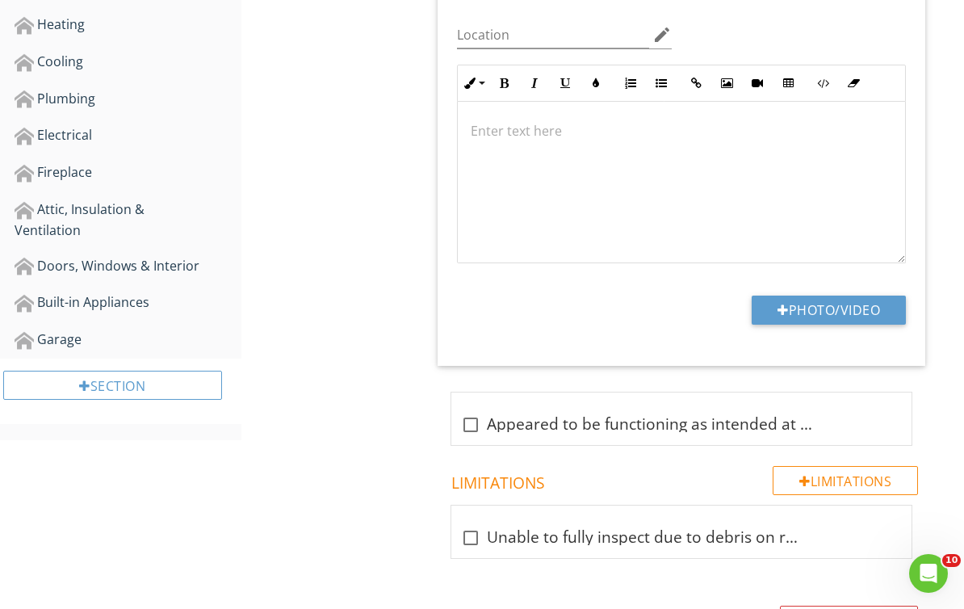
type input "C:\fakepath\2025-08-28-11-01-05-178.png"
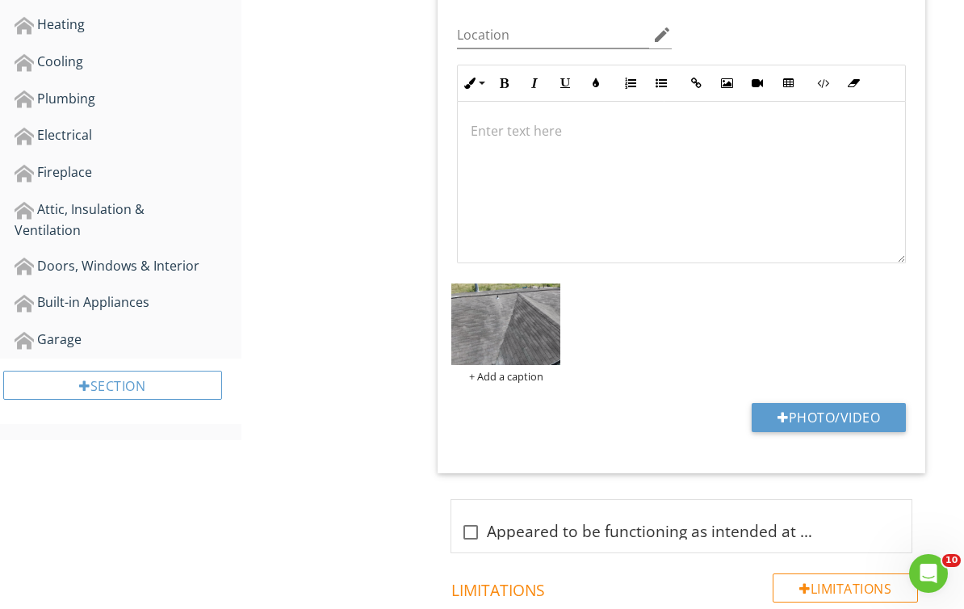
click at [533, 344] on img at bounding box center [505, 324] width 109 height 82
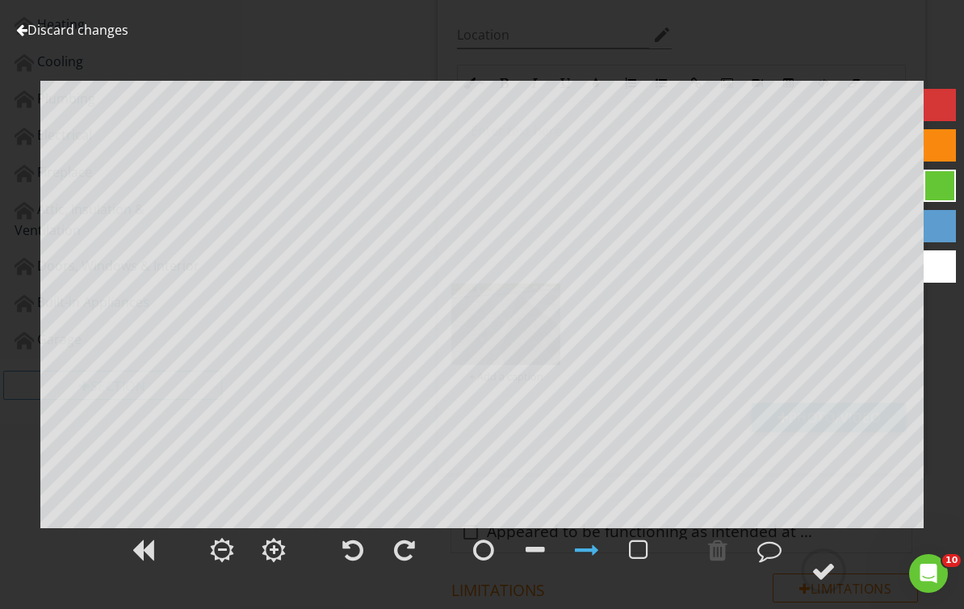
click at [949, 258] on div at bounding box center [939, 266] width 32 height 32
click at [826, 577] on div at bounding box center [823, 570] width 24 height 24
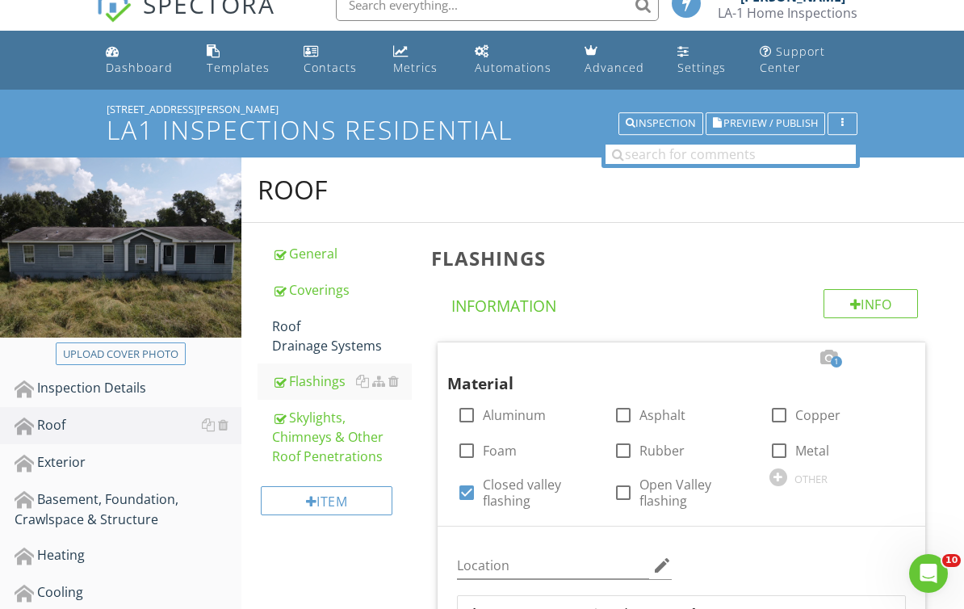
scroll to position [47, 0]
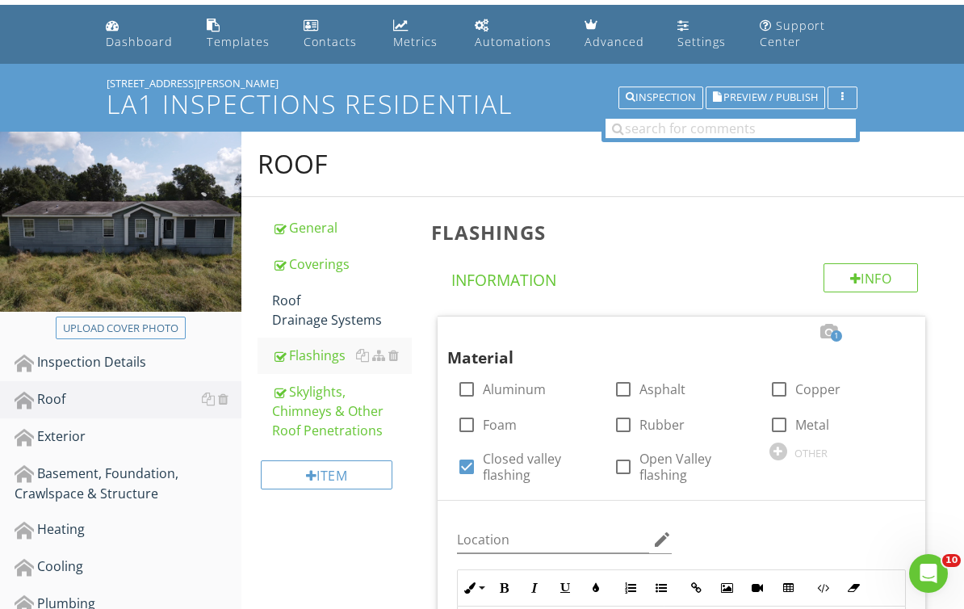
click at [341, 420] on div "Skylights, Chimneys & Other Roof Penetrations" at bounding box center [342, 411] width 140 height 58
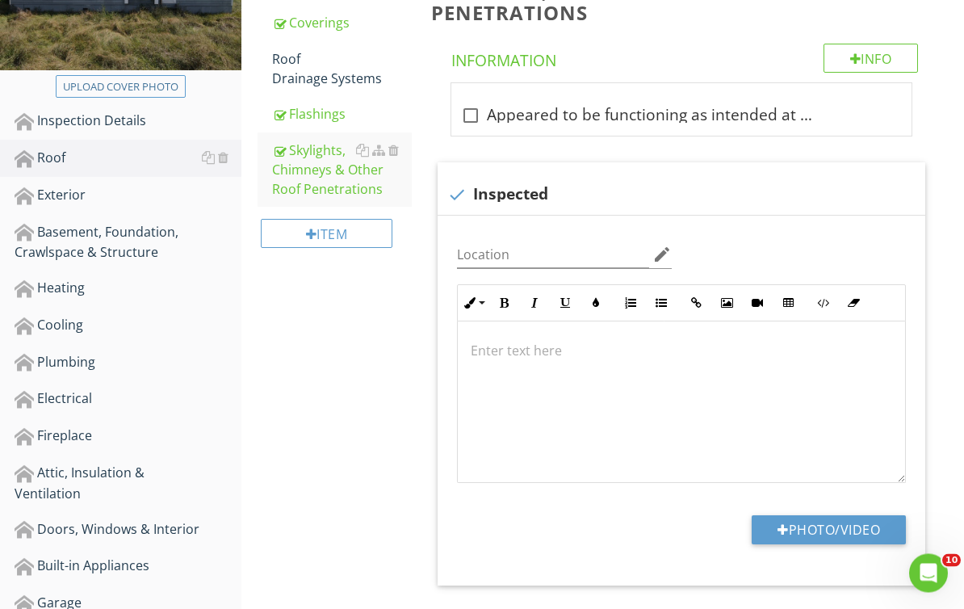
scroll to position [288, 0]
click at [842, 531] on button "Photo/Video" at bounding box center [828, 529] width 154 height 29
type input "C:\fakepath\2025-08-28-10-59-26-306.png"
